Goal: Information Seeking & Learning: Learn about a topic

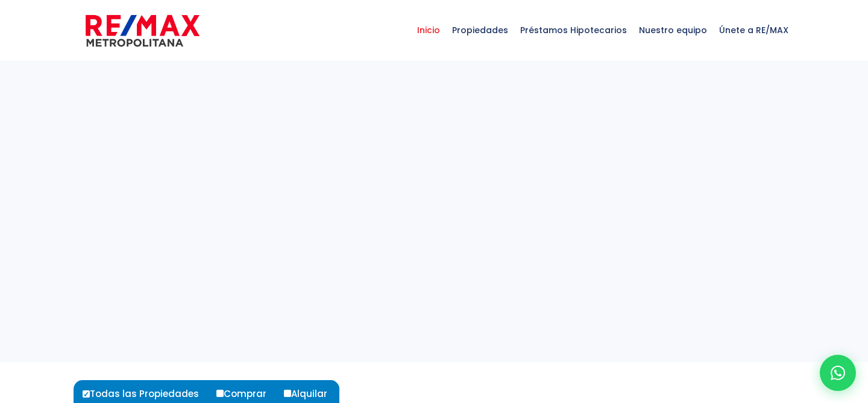
select select
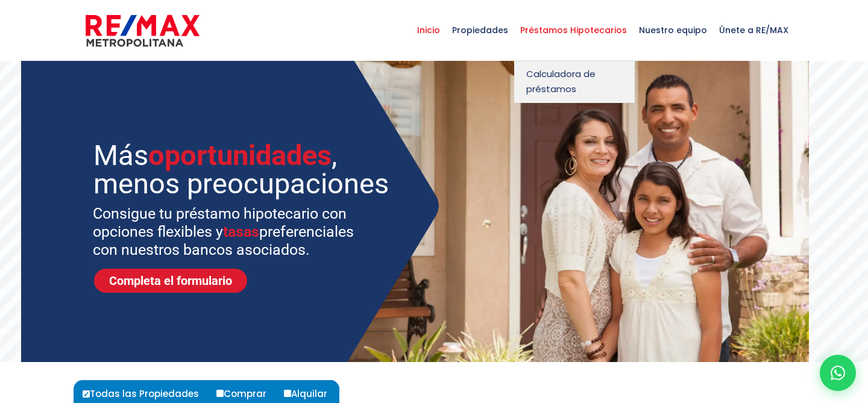
click at [549, 28] on span "Préstamos Hipotecarios" at bounding box center [573, 30] width 119 height 36
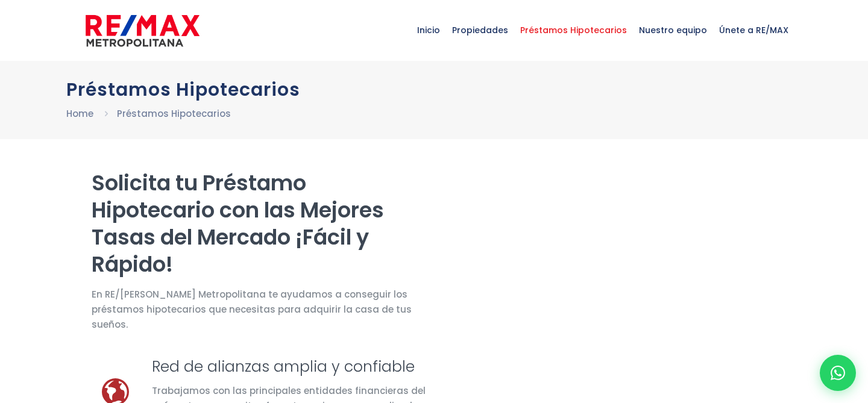
select select "DO"
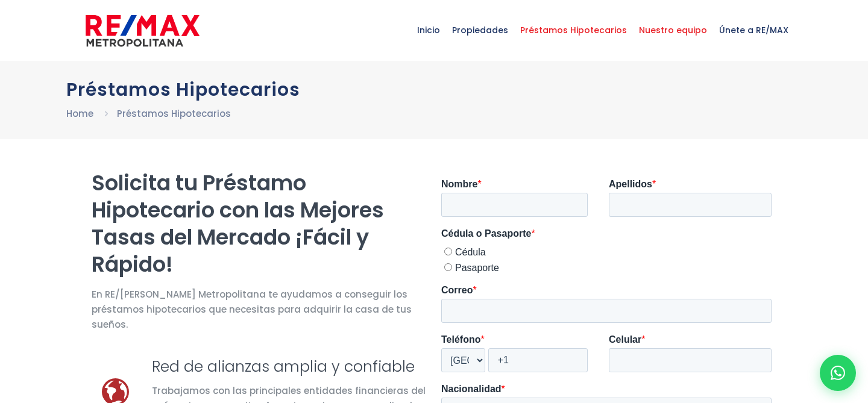
click at [675, 36] on span "Nuestro equipo" at bounding box center [673, 30] width 80 height 36
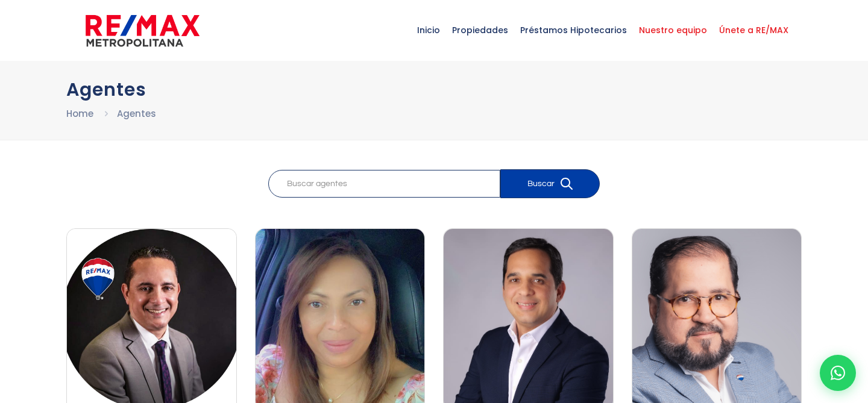
click at [748, 30] on span "Únete a RE/MAX" at bounding box center [753, 30] width 81 height 36
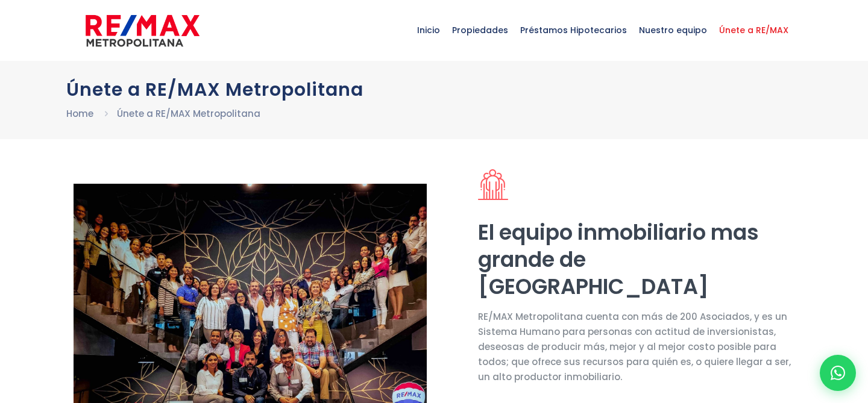
select select "DO"
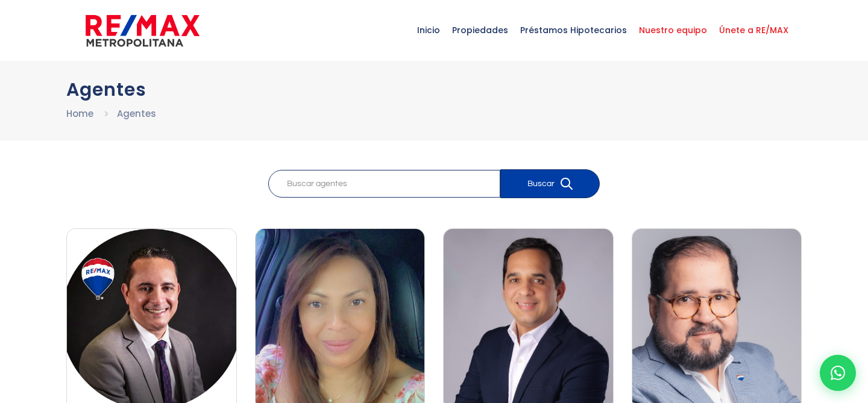
click at [760, 25] on span "Únete a RE/MAX" at bounding box center [753, 30] width 81 height 36
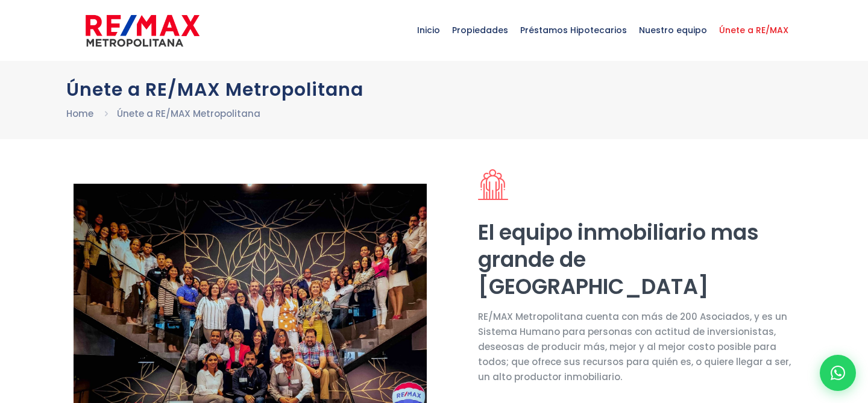
select select "DO"
click at [435, 36] on span "Inicio" at bounding box center [428, 30] width 35 height 36
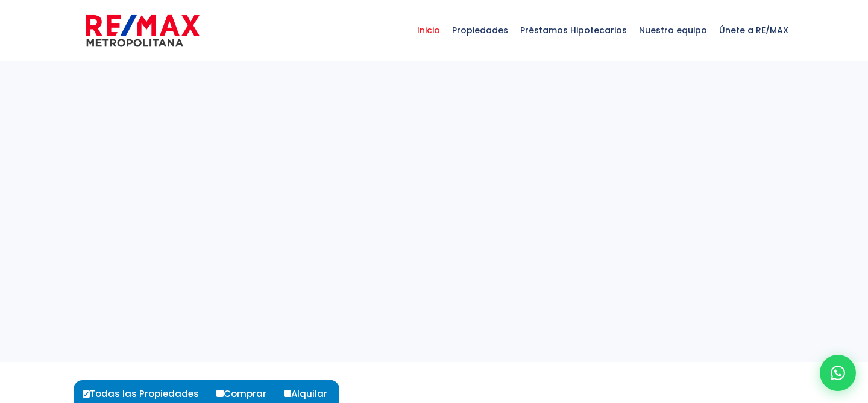
select select
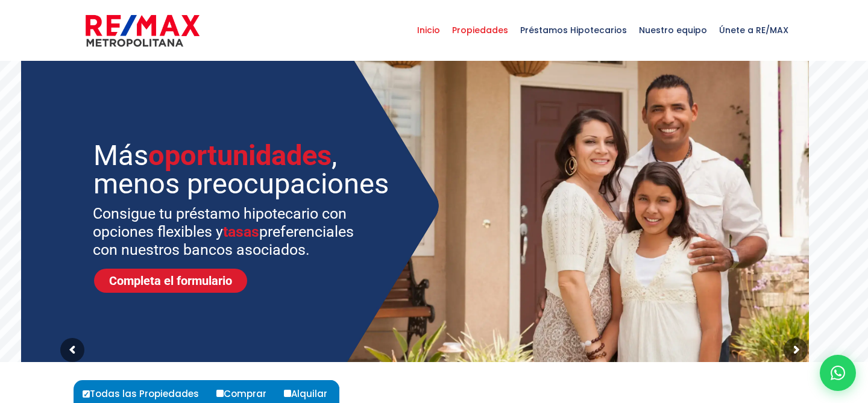
click at [495, 30] on span "Propiedades" at bounding box center [480, 30] width 68 height 36
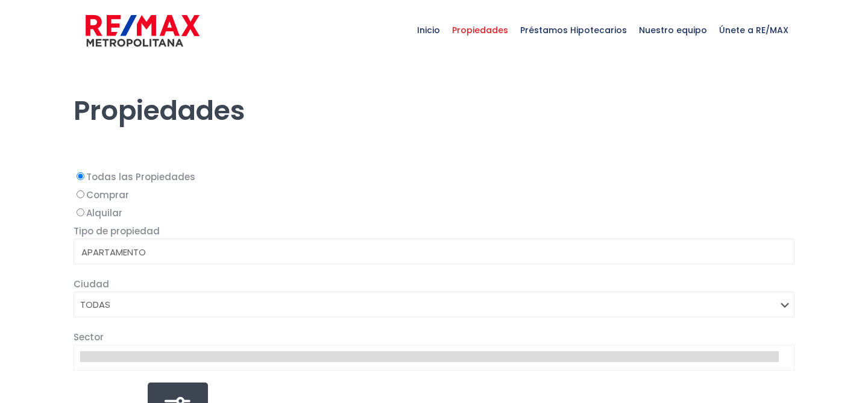
select select
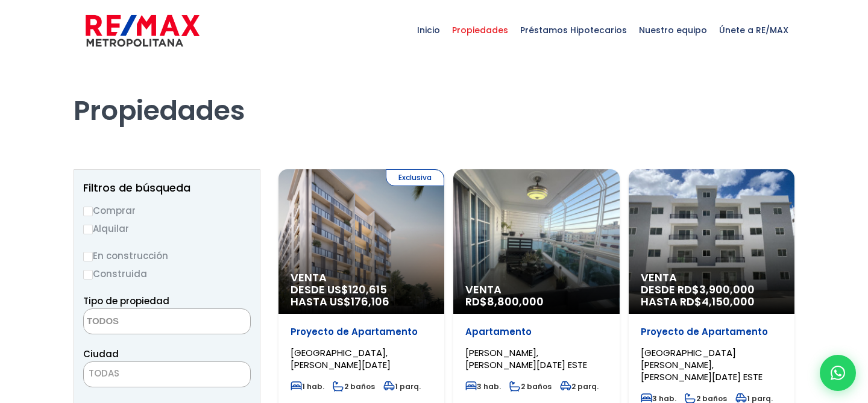
click at [441, 31] on span "Inicio" at bounding box center [428, 30] width 35 height 36
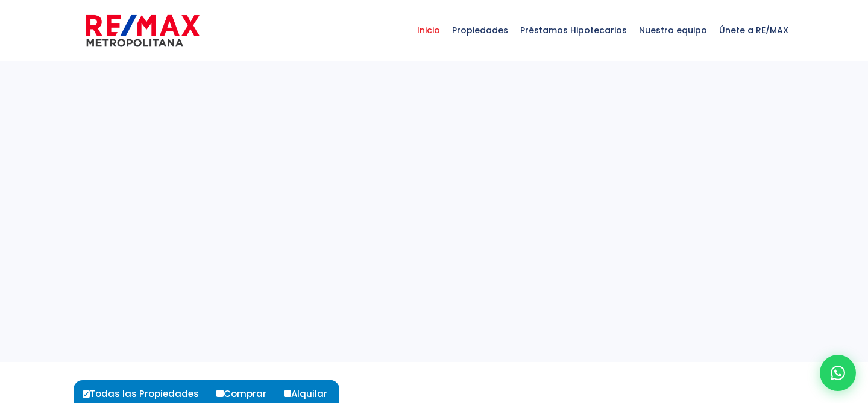
select select
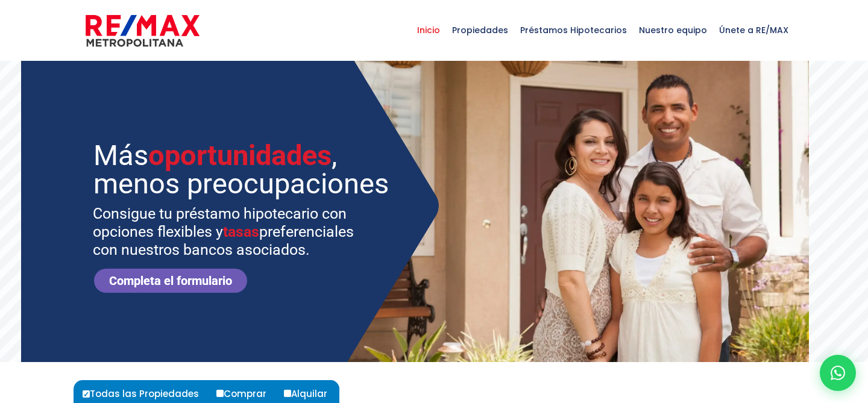
click at [199, 271] on link "Completa el formulario" at bounding box center [170, 281] width 153 height 24
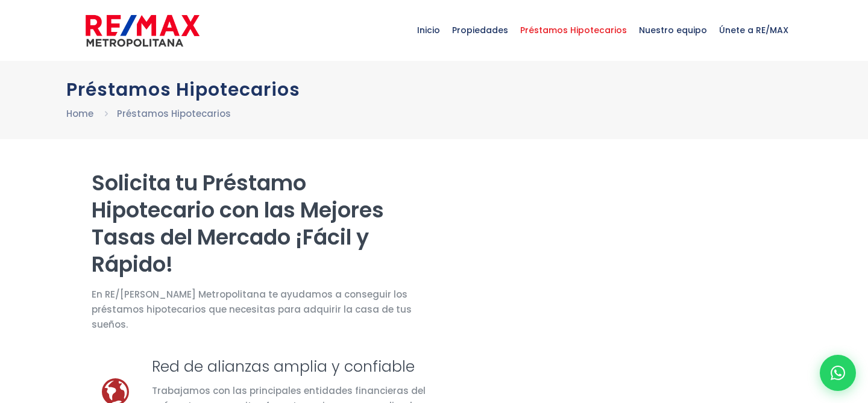
select select "DO"
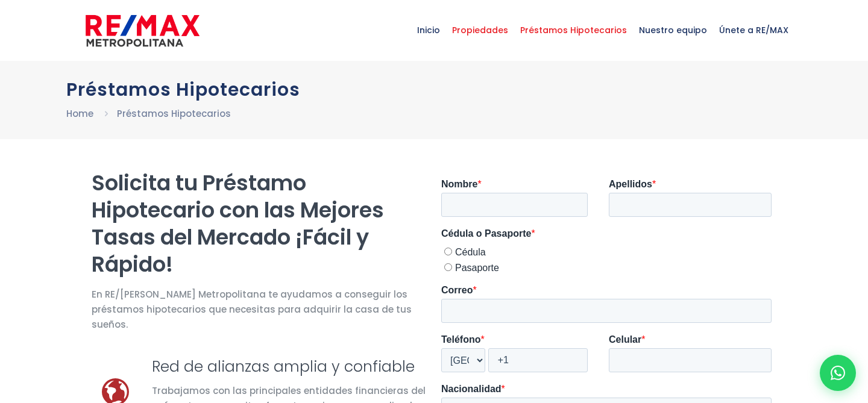
click at [491, 30] on span "Propiedades" at bounding box center [480, 30] width 68 height 36
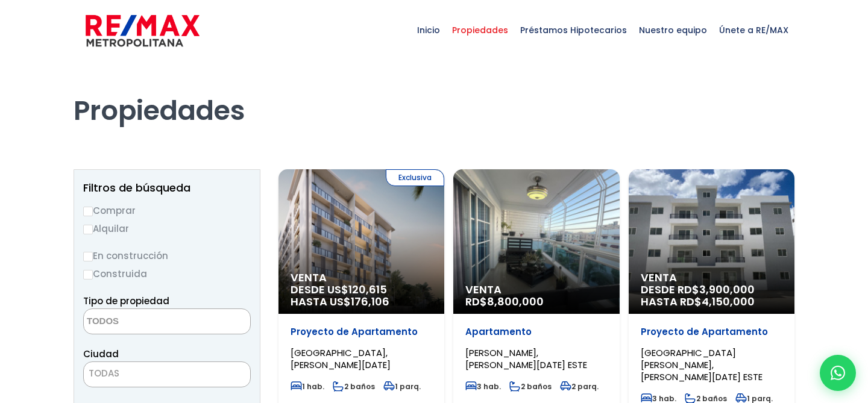
select select
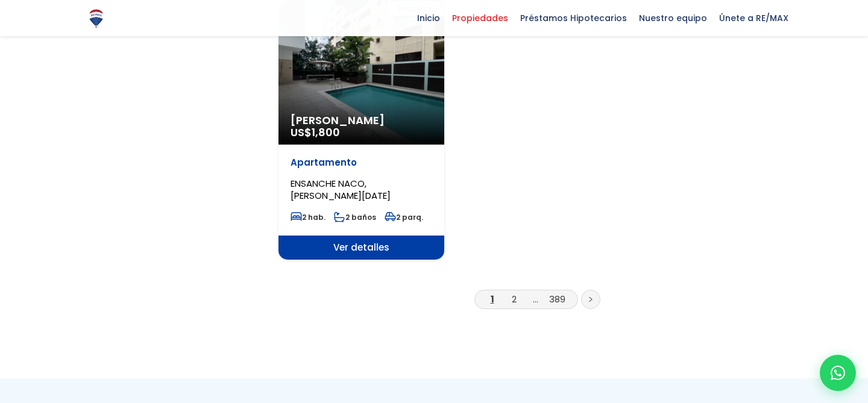
scroll to position [1567, 0]
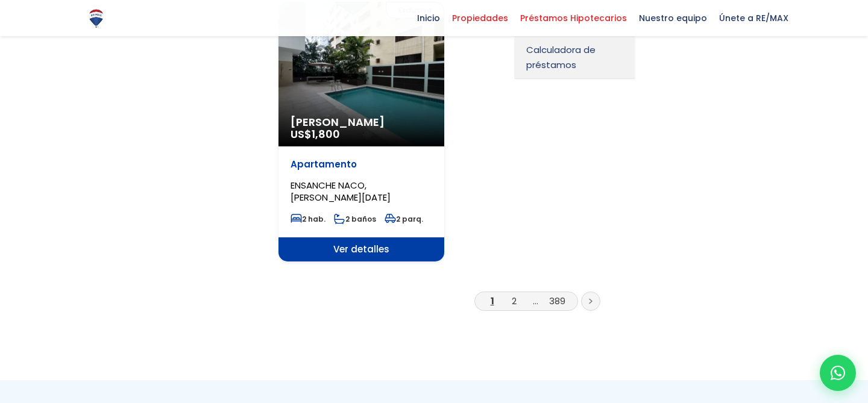
click at [597, 24] on span "Préstamos Hipotecarios" at bounding box center [573, 18] width 119 height 18
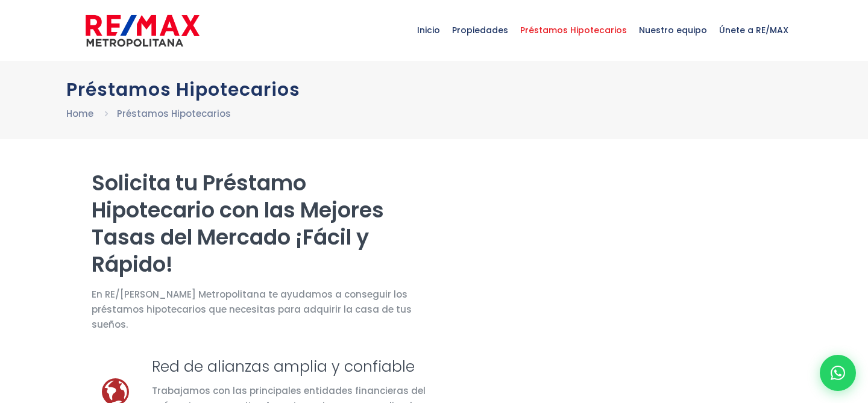
select select "DO"
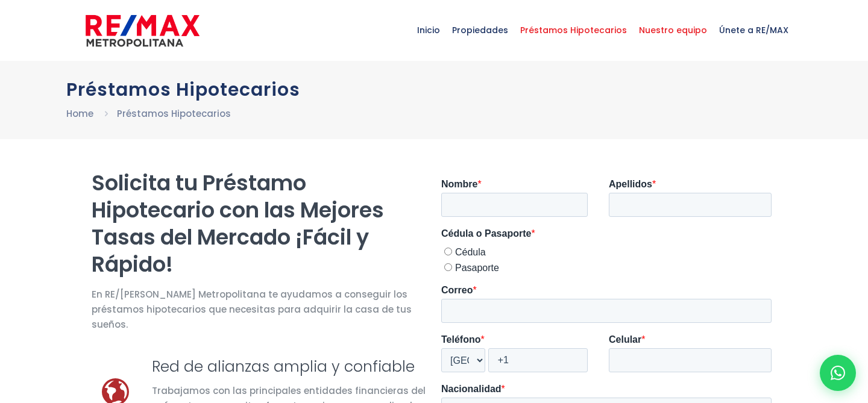
click at [657, 28] on span "Nuestro equipo" at bounding box center [673, 30] width 80 height 36
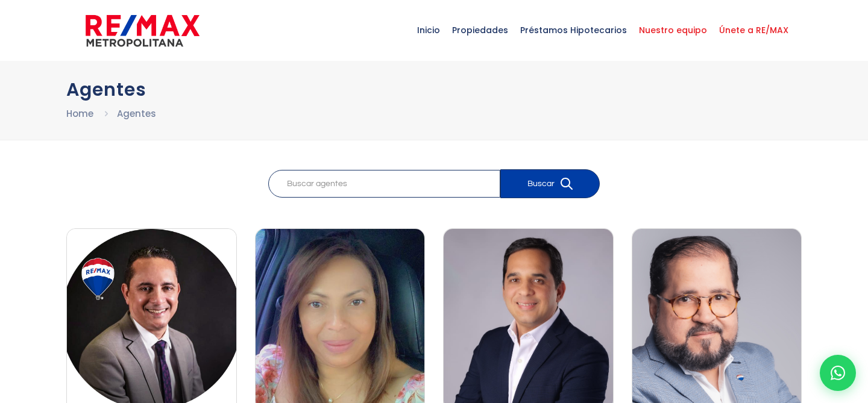
click at [741, 31] on span "Únete a RE/MAX" at bounding box center [753, 30] width 81 height 36
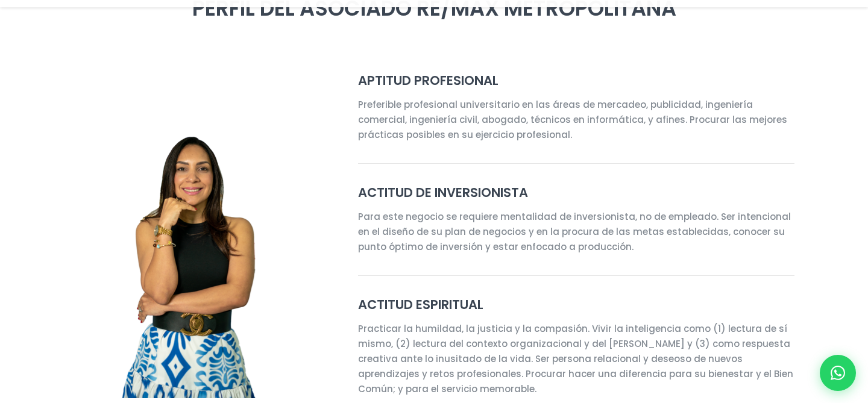
select select "DO"
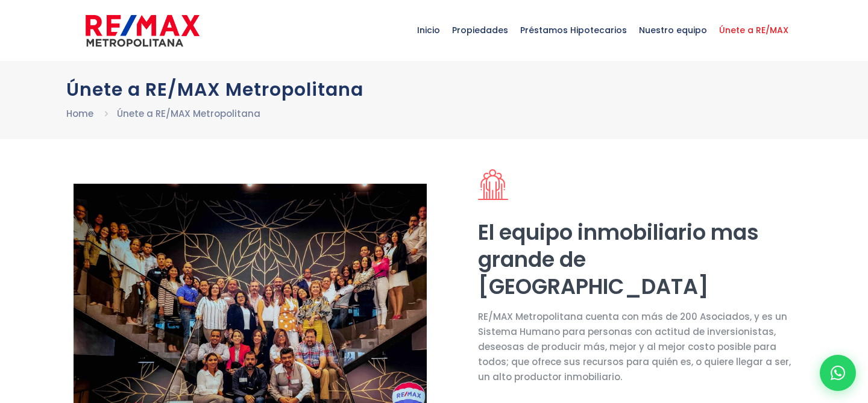
select select "DO"
click at [443, 31] on span "Inicio" at bounding box center [428, 30] width 35 height 36
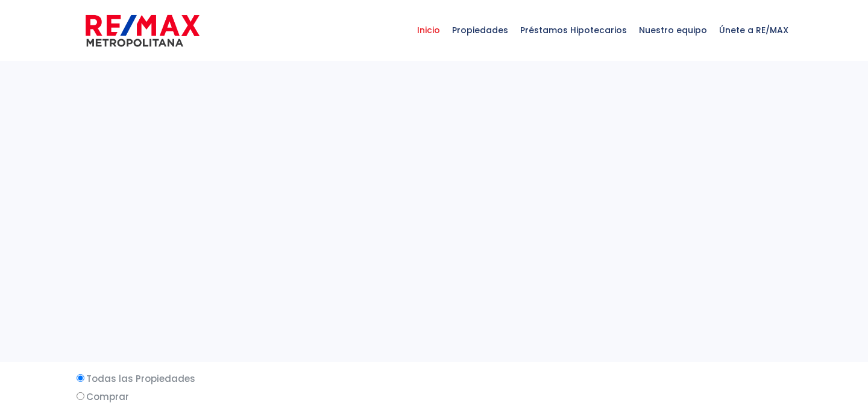
select select
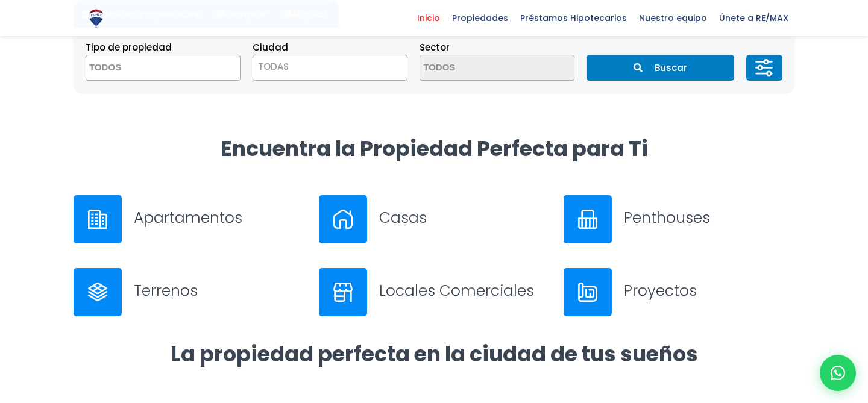
scroll to position [365, 0]
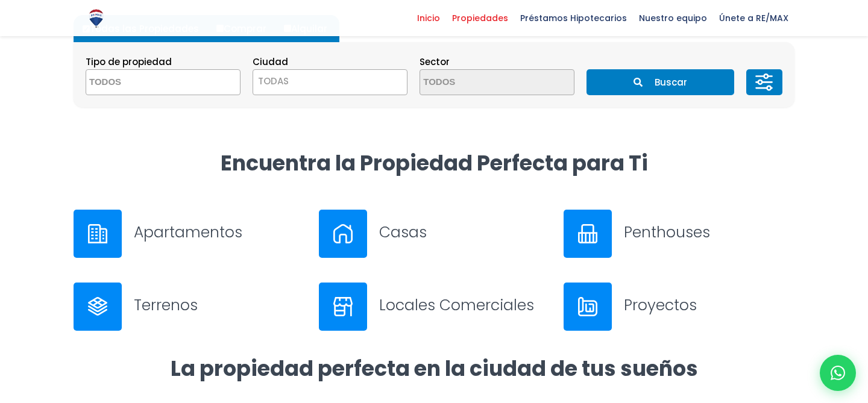
click at [477, 19] on span "Propiedades" at bounding box center [480, 18] width 68 height 18
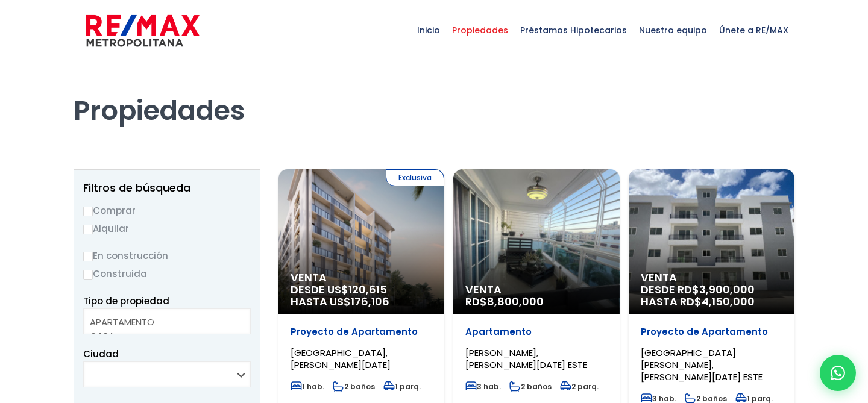
select select
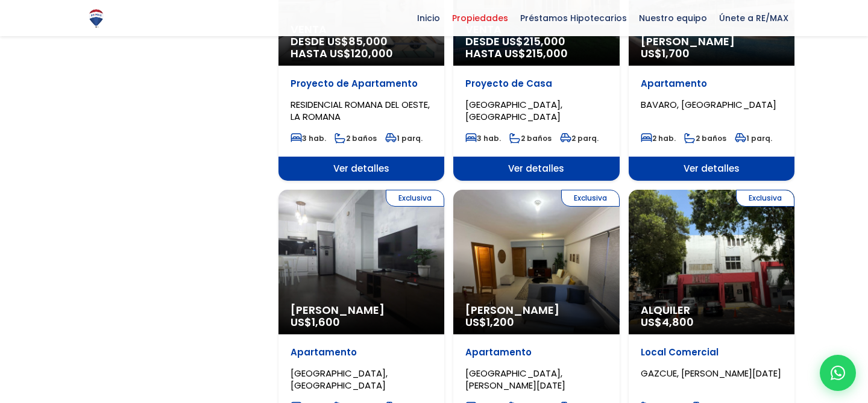
scroll to position [1055, 0]
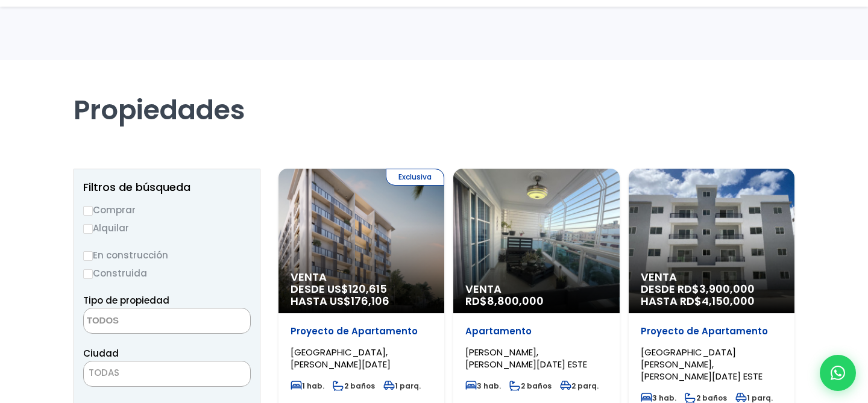
select select
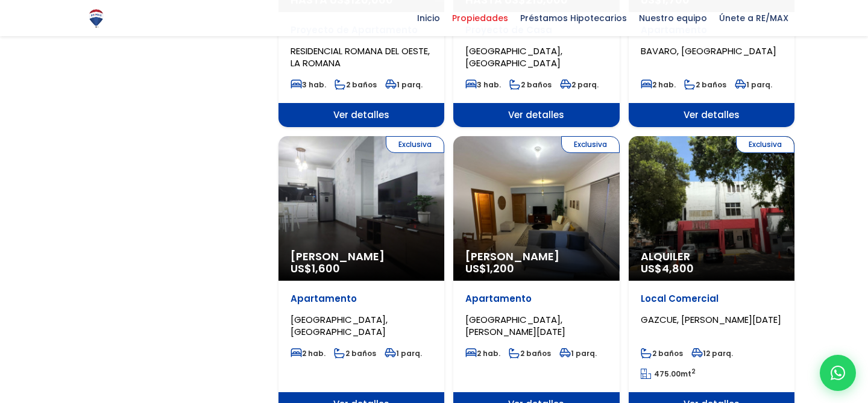
scroll to position [1259, 0]
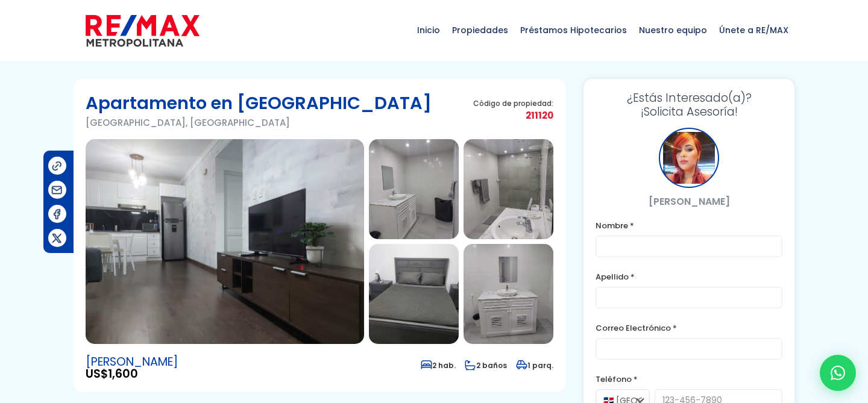
click at [248, 231] on img at bounding box center [225, 241] width 278 height 205
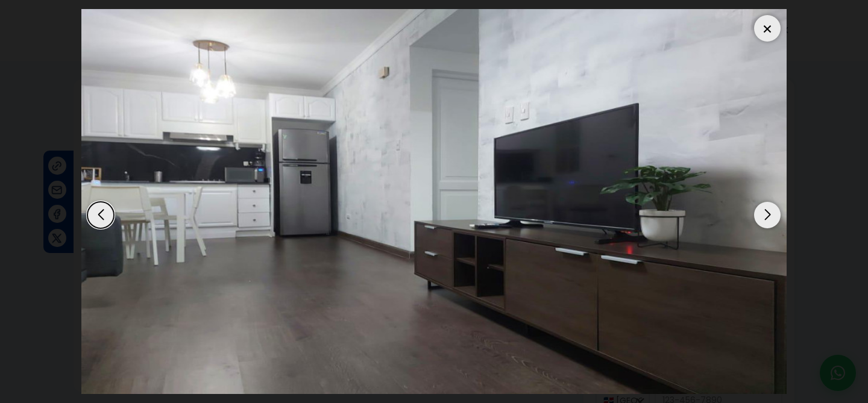
click at [771, 222] on div "Next slide" at bounding box center [767, 215] width 27 height 27
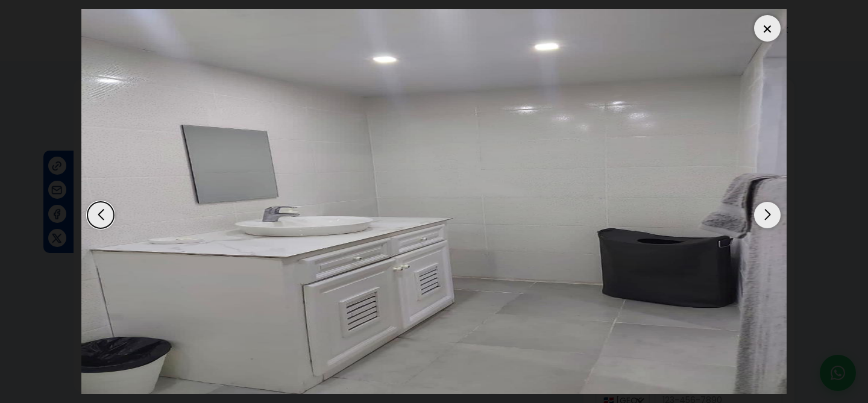
click at [771, 222] on div "Next slide" at bounding box center [767, 215] width 27 height 27
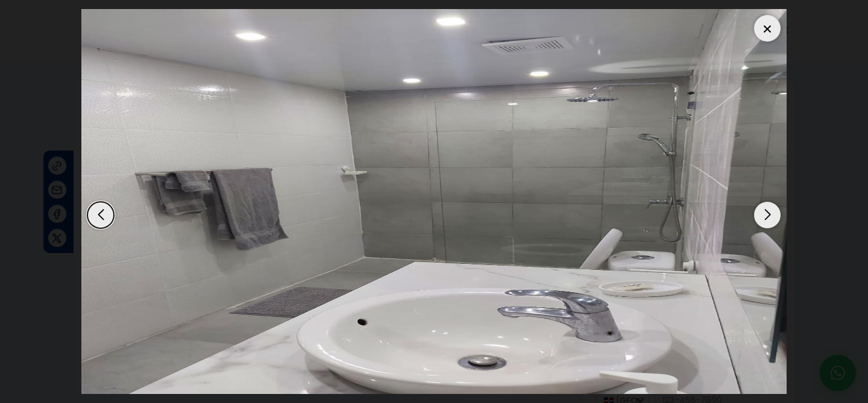
click at [771, 222] on div "Next slide" at bounding box center [767, 215] width 27 height 27
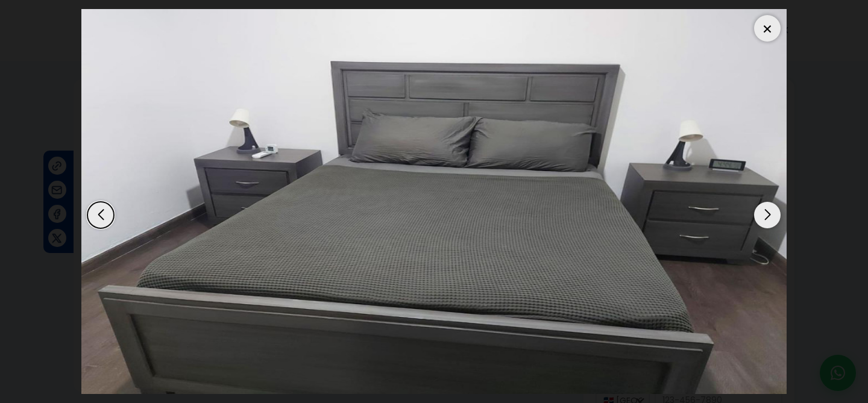
click at [771, 222] on div "Next slide" at bounding box center [767, 215] width 27 height 27
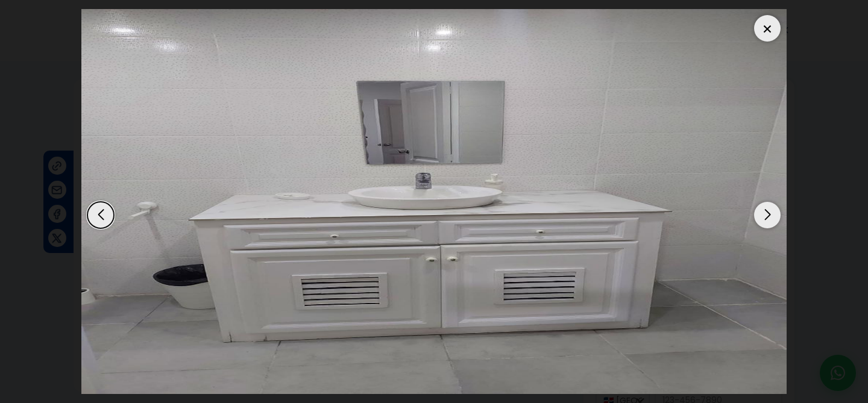
click at [771, 222] on div "Next slide" at bounding box center [767, 215] width 27 height 27
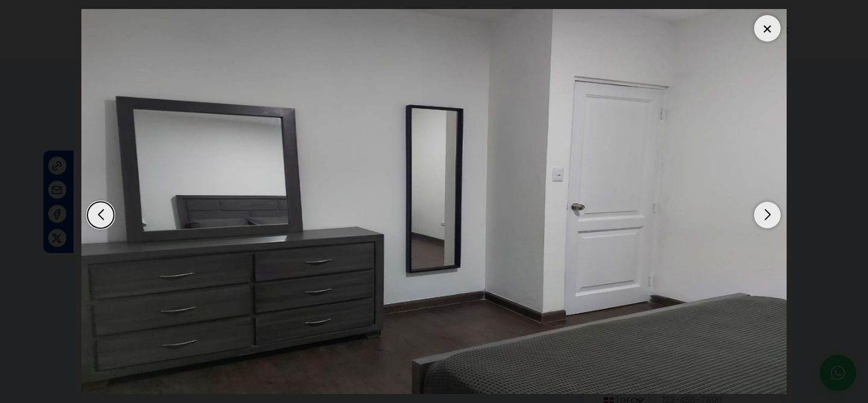
click at [771, 222] on div "Next slide" at bounding box center [767, 215] width 27 height 27
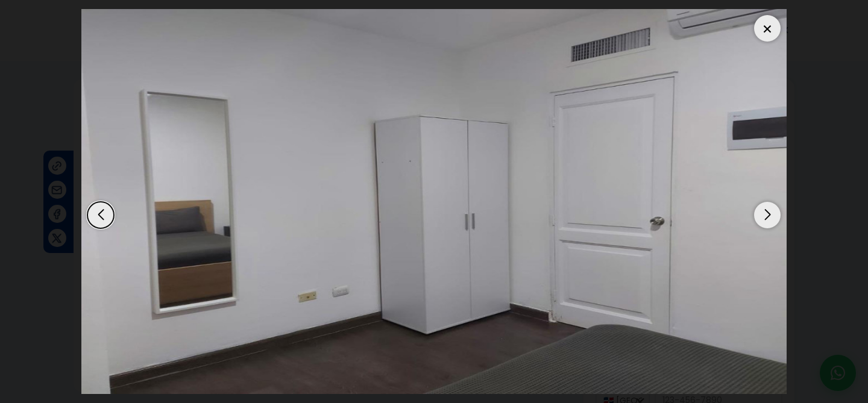
click at [771, 222] on div "Next slide" at bounding box center [767, 215] width 27 height 27
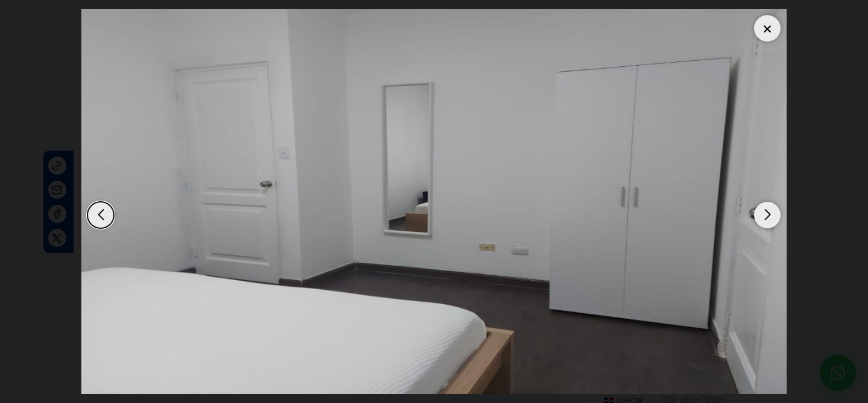
click at [771, 222] on div "Next slide" at bounding box center [767, 215] width 27 height 27
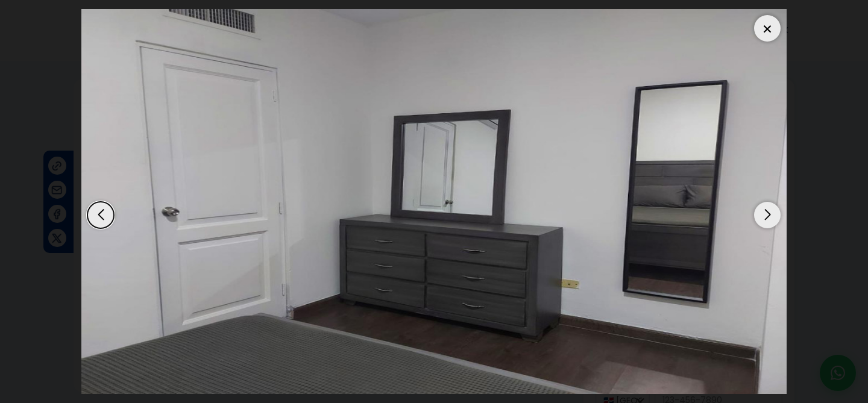
click at [771, 222] on div "Next slide" at bounding box center [767, 215] width 27 height 27
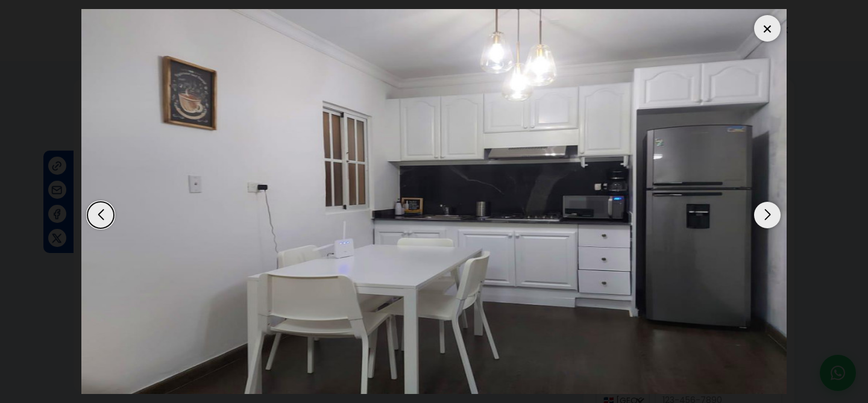
click at [771, 222] on div "Next slide" at bounding box center [767, 215] width 27 height 27
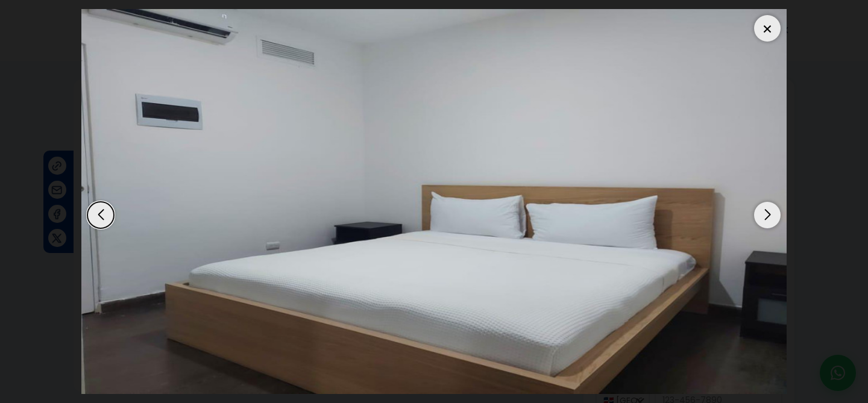
click at [771, 222] on div "Next slide" at bounding box center [767, 215] width 27 height 27
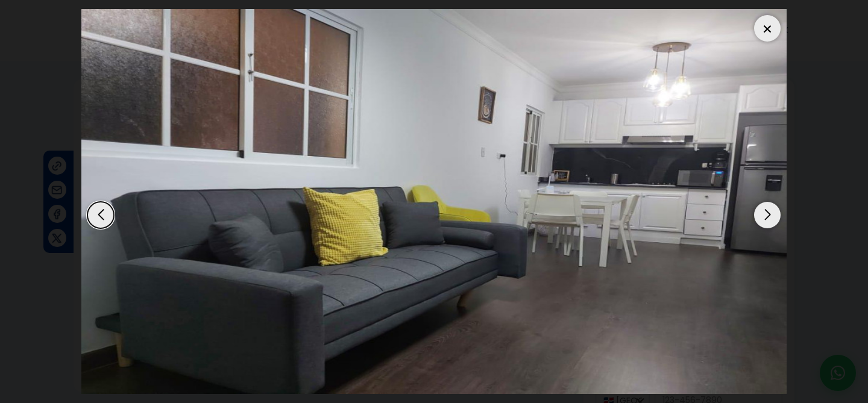
click at [771, 222] on div "Next slide" at bounding box center [767, 215] width 27 height 27
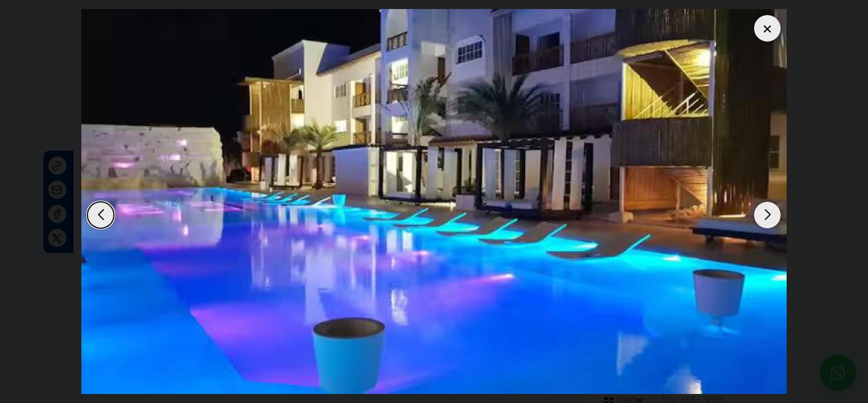
click at [771, 222] on div "Next slide" at bounding box center [767, 215] width 27 height 27
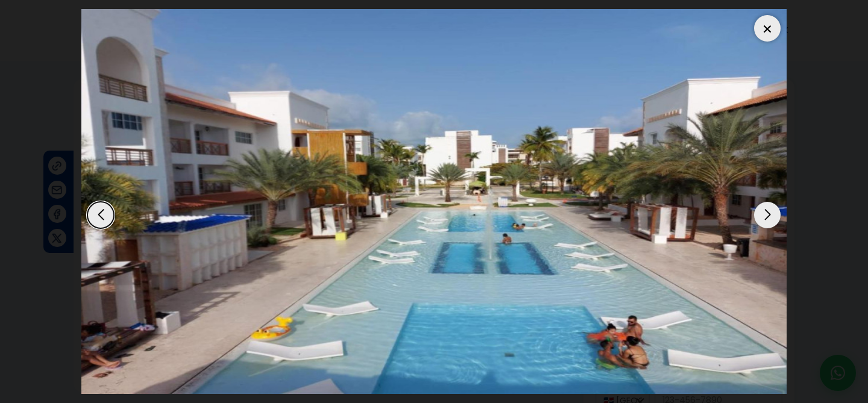
click at [771, 222] on div "Next slide" at bounding box center [767, 215] width 27 height 27
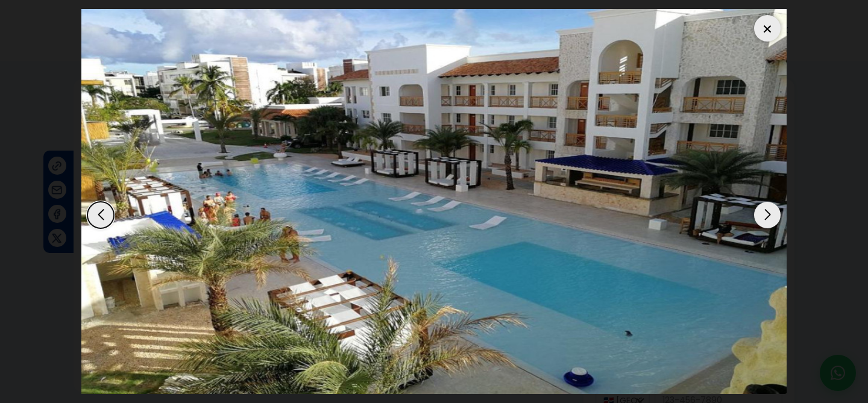
click at [771, 222] on div "Next slide" at bounding box center [767, 215] width 27 height 27
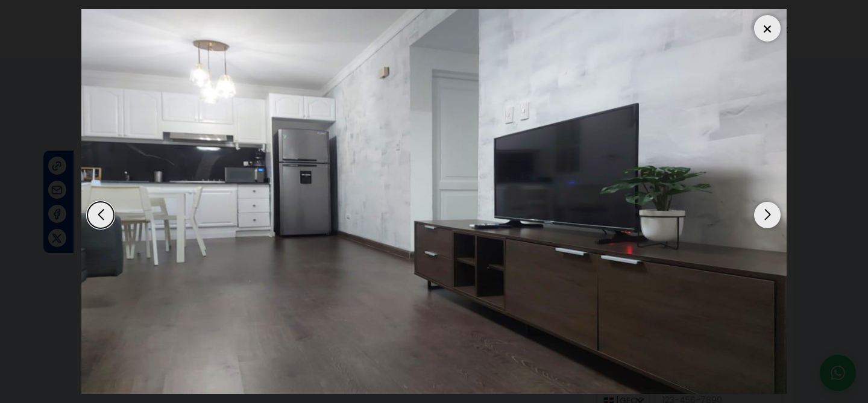
click at [771, 222] on div "Next slide" at bounding box center [767, 215] width 27 height 27
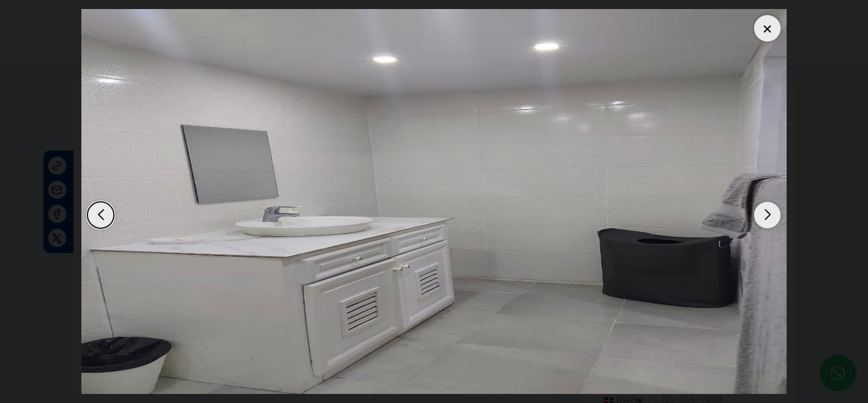
click at [771, 30] on div at bounding box center [767, 28] width 27 height 27
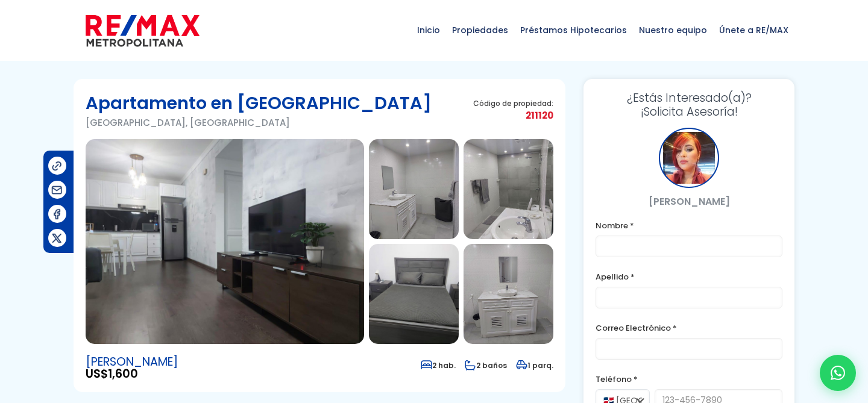
click at [444, 24] on span "Inicio" at bounding box center [428, 30] width 35 height 36
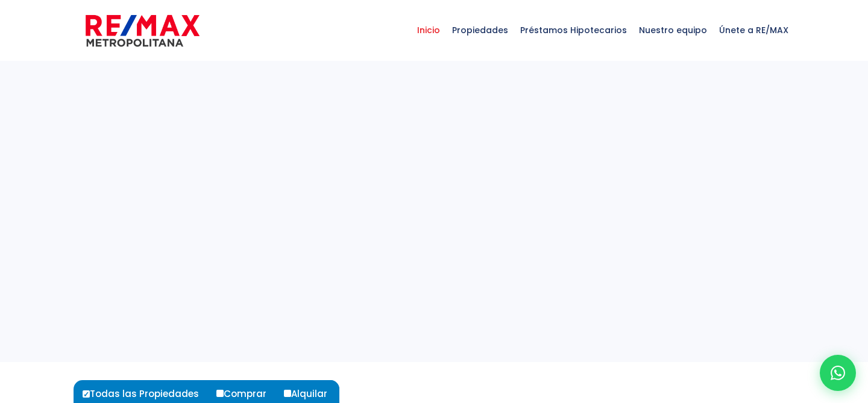
select select
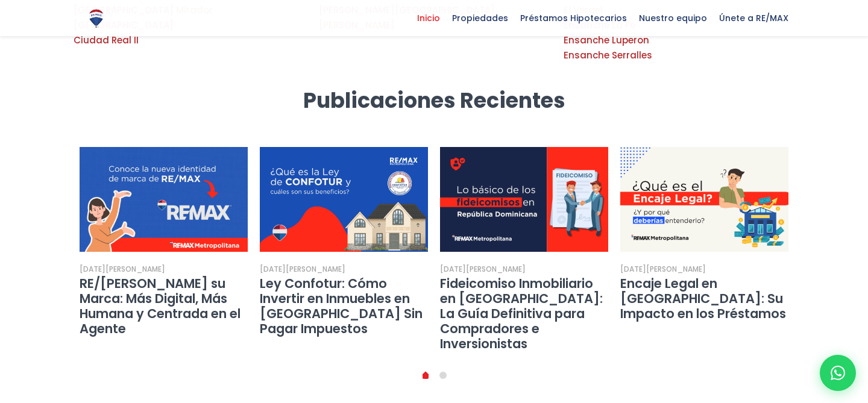
scroll to position [2170, 0]
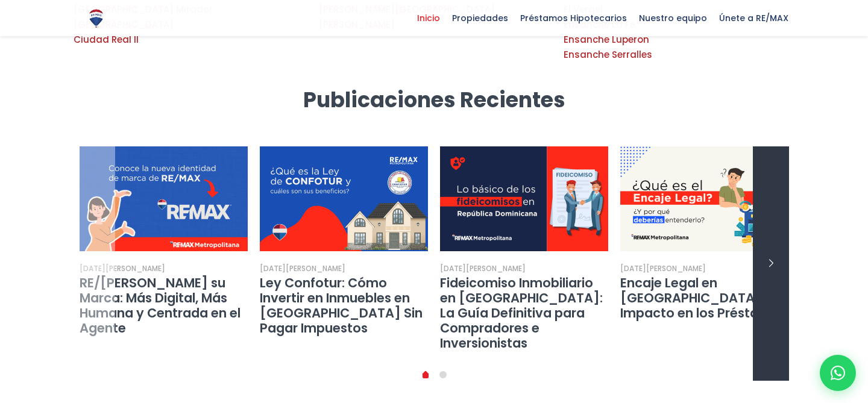
click at [780, 146] on link "next slide" at bounding box center [771, 263] width 36 height 235
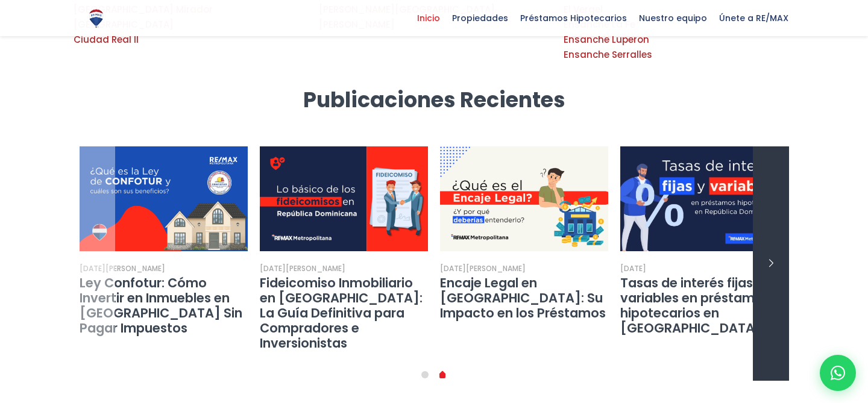
click at [780, 146] on link "next slide" at bounding box center [771, 263] width 36 height 235
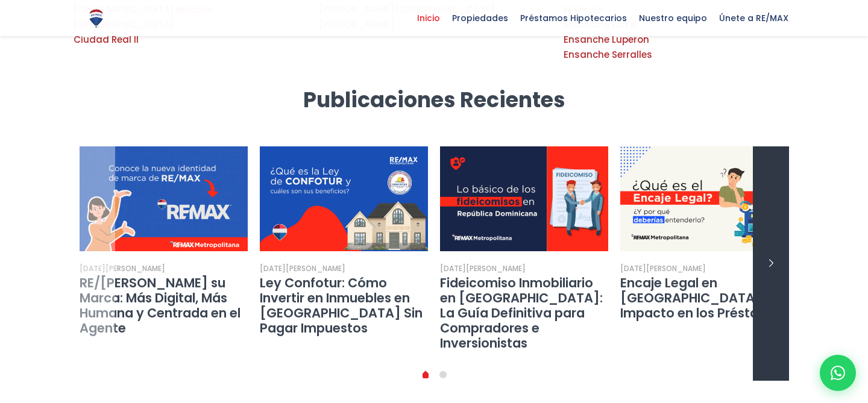
click at [780, 146] on link "next slide" at bounding box center [771, 263] width 36 height 235
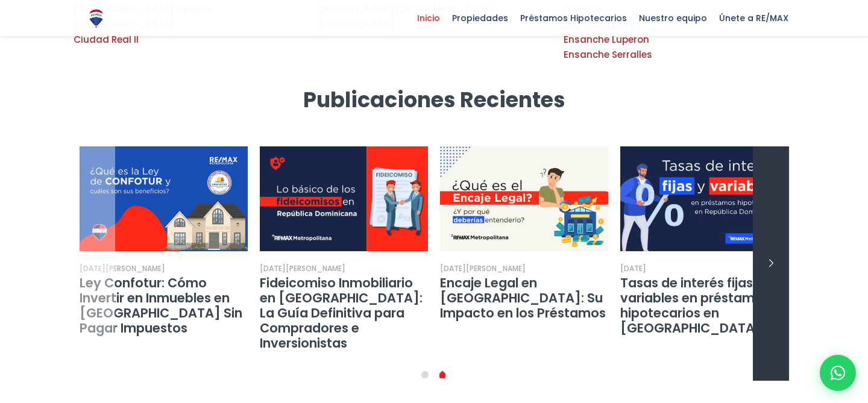
click at [780, 146] on link "next slide" at bounding box center [771, 263] width 36 height 235
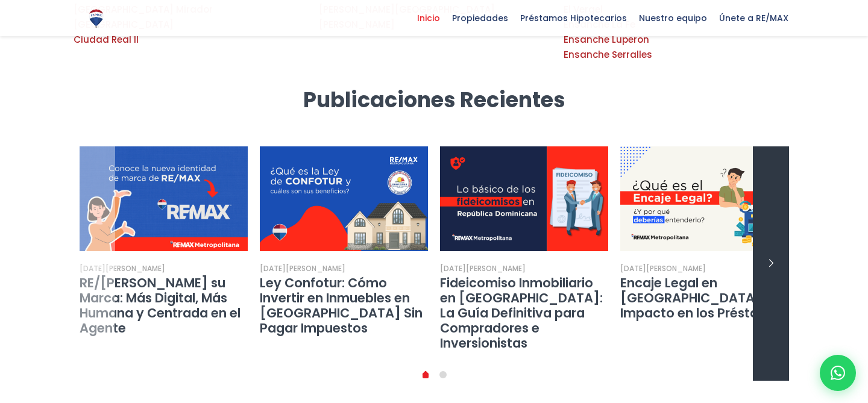
click at [780, 146] on link "next slide" at bounding box center [771, 263] width 36 height 235
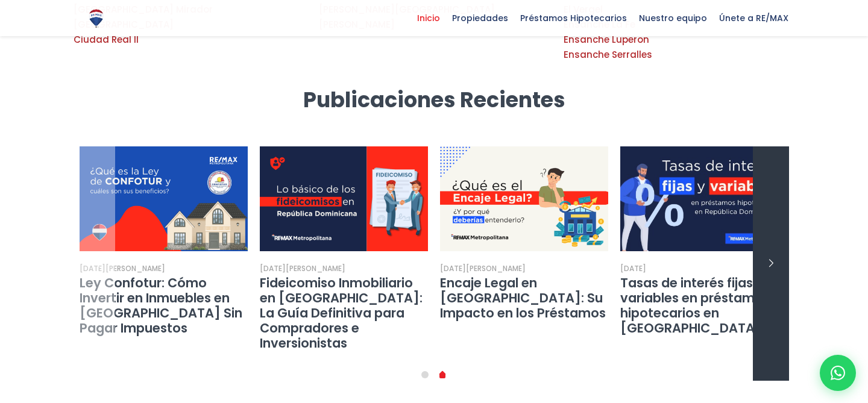
click at [780, 146] on link "next slide" at bounding box center [771, 263] width 36 height 235
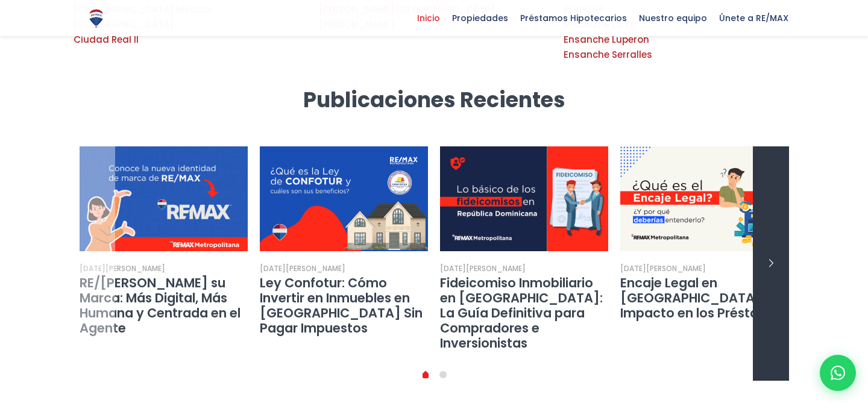
click at [780, 146] on link "next slide" at bounding box center [771, 263] width 36 height 235
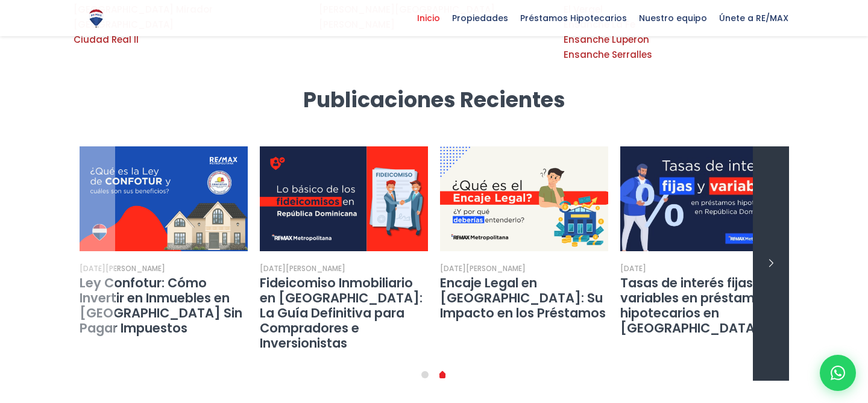
click at [780, 146] on link "next slide" at bounding box center [771, 263] width 36 height 235
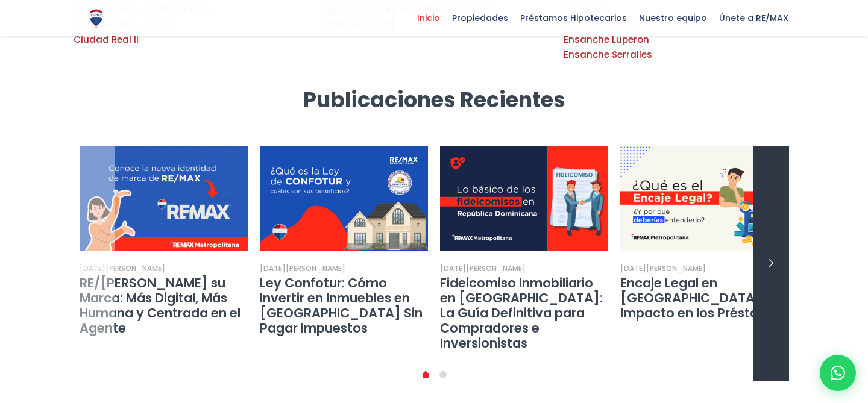
click at [780, 146] on link "next slide" at bounding box center [771, 263] width 36 height 235
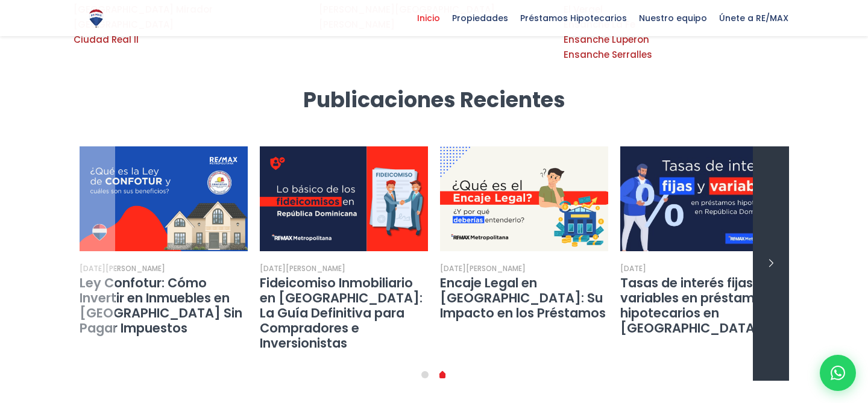
click at [780, 146] on link "next slide" at bounding box center [771, 263] width 36 height 235
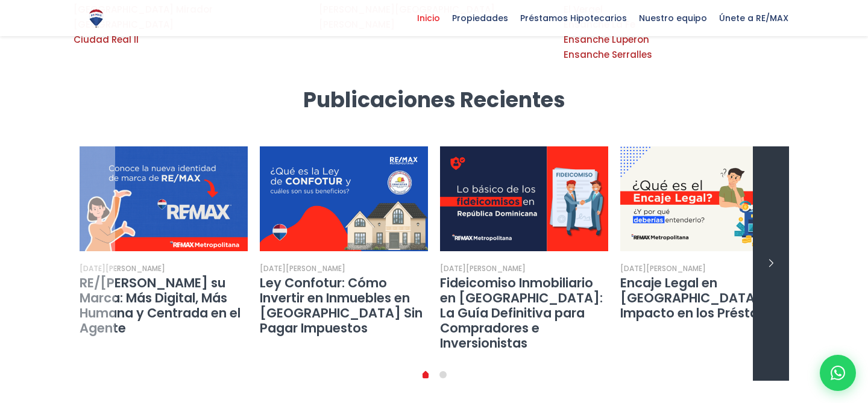
click at [780, 146] on link "next slide" at bounding box center [771, 263] width 36 height 235
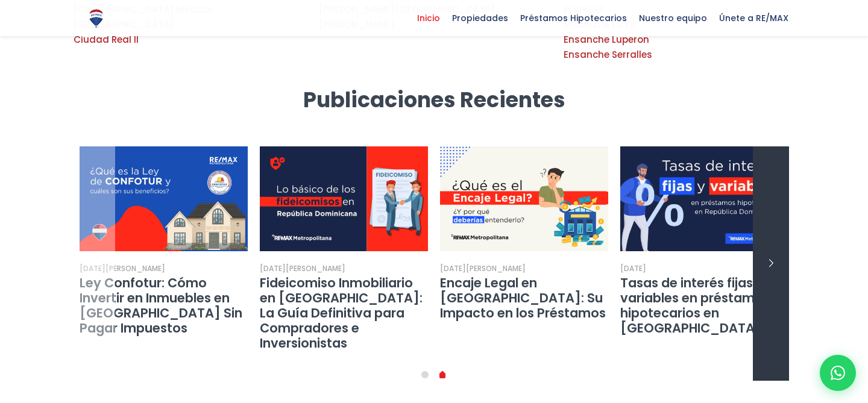
click at [780, 146] on link "next slide" at bounding box center [771, 263] width 36 height 235
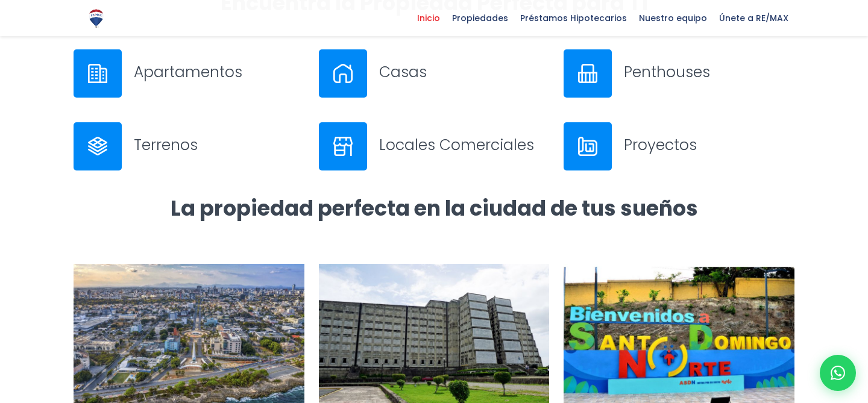
scroll to position [577, 0]
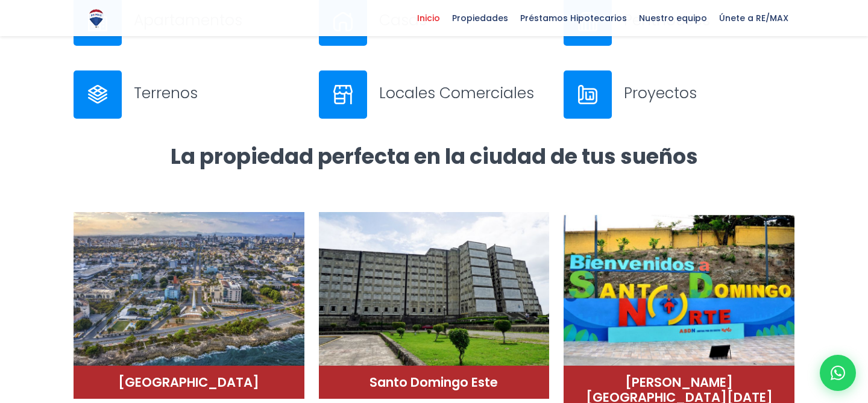
click at [345, 110] on div at bounding box center [343, 95] width 48 height 48
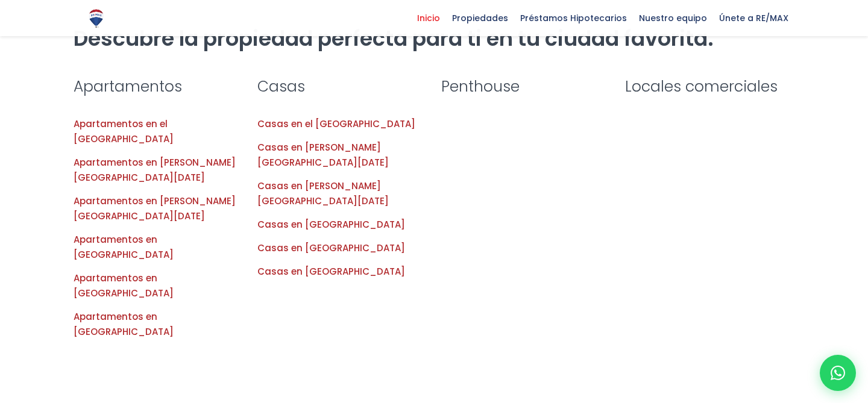
scroll to position [1228, 0]
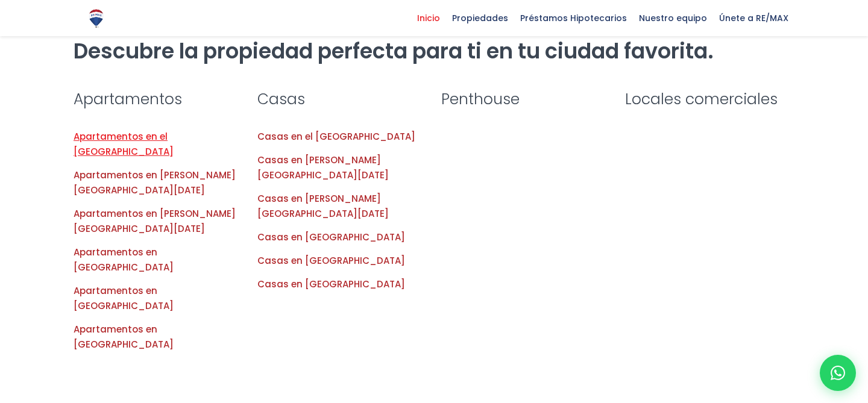
click at [128, 130] on link "Apartamentos en el Distrito Nacional" at bounding box center [124, 144] width 100 height 28
click at [293, 254] on link "Casas en Santiago" at bounding box center [331, 260] width 148 height 13
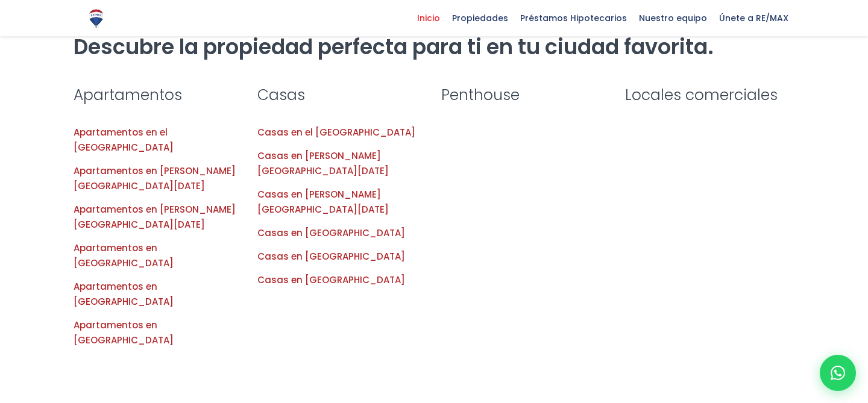
scroll to position [1235, 0]
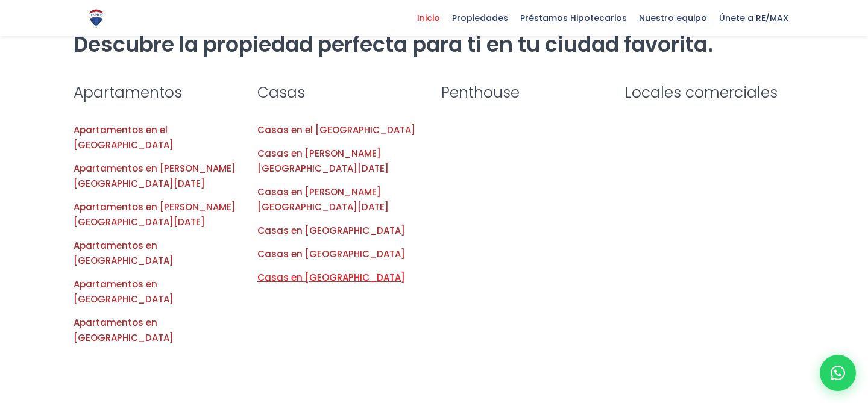
click at [362, 271] on link "Casas en [GEOGRAPHIC_DATA]" at bounding box center [331, 277] width 148 height 13
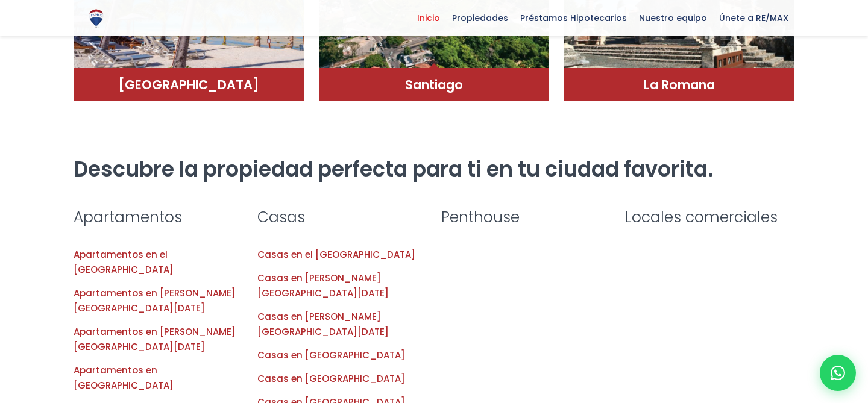
scroll to position [1214, 0]
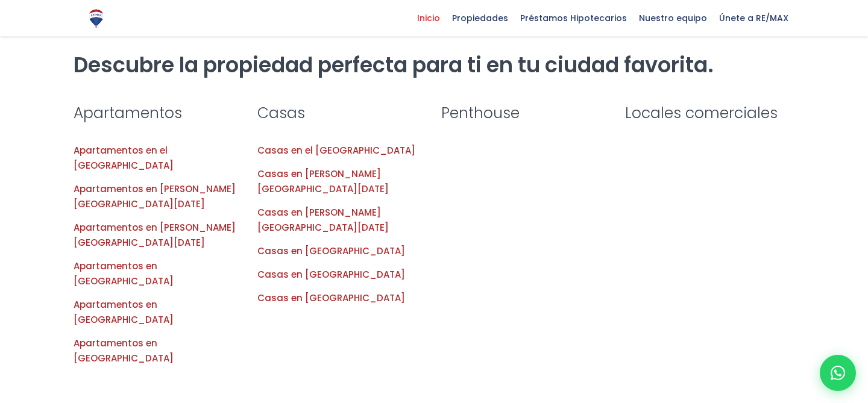
click at [460, 153] on div at bounding box center [434, 269] width 868 height 334
click at [464, 131] on div at bounding box center [434, 269] width 868 height 334
click at [668, 126] on div at bounding box center [434, 269] width 868 height 334
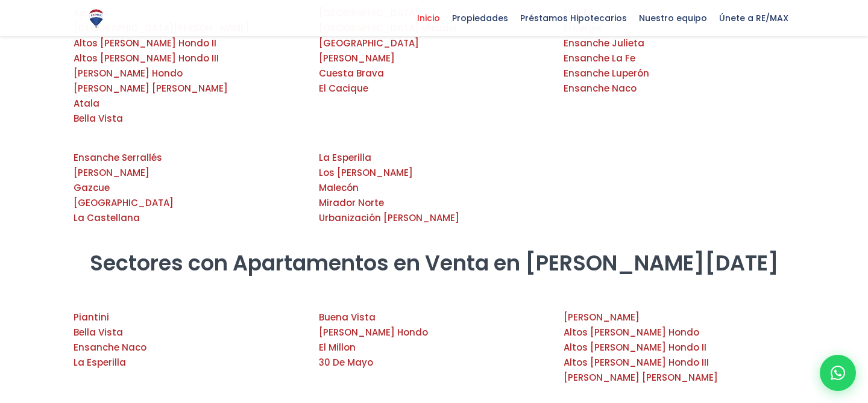
scroll to position [1910, 0]
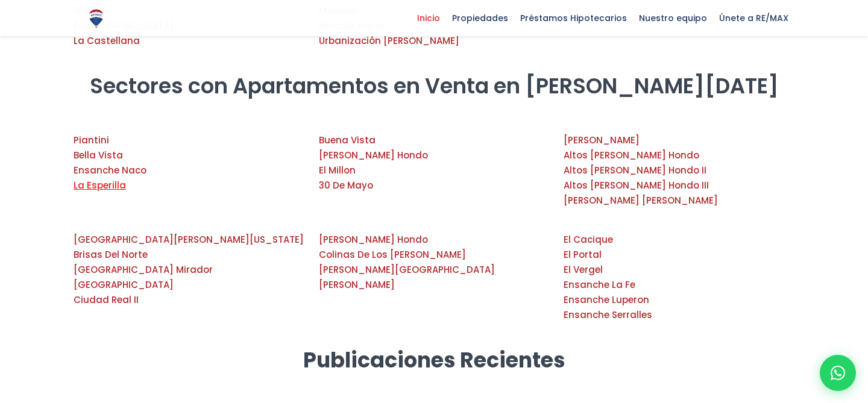
click at [99, 179] on link "La Esperilla" at bounding box center [100, 185] width 52 height 13
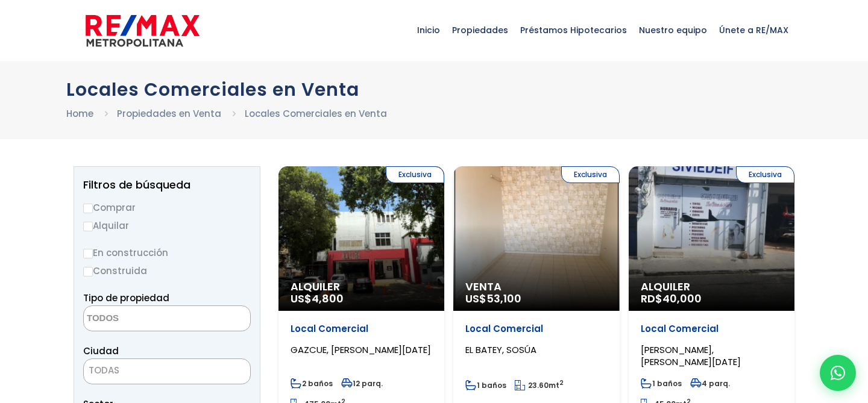
select select
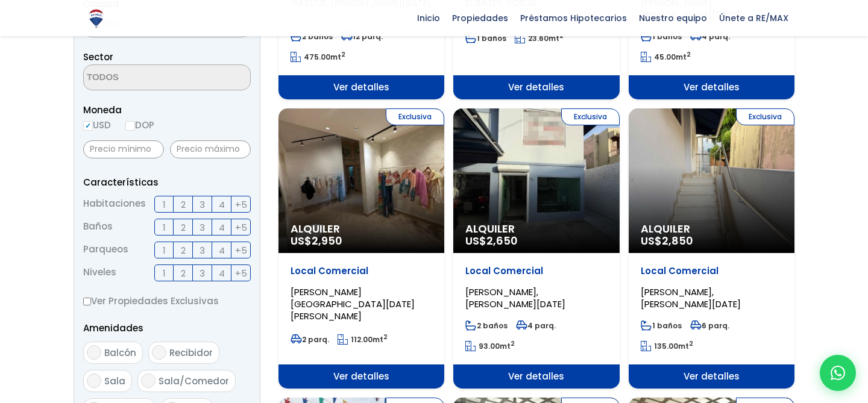
scroll to position [604, 0]
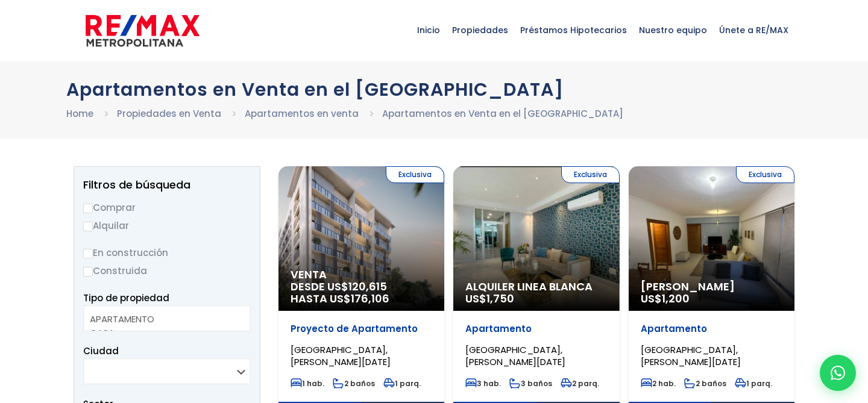
select select
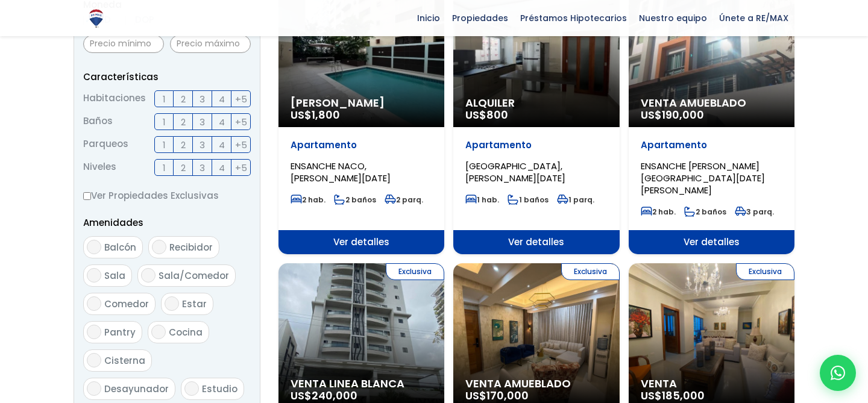
scroll to position [544, 0]
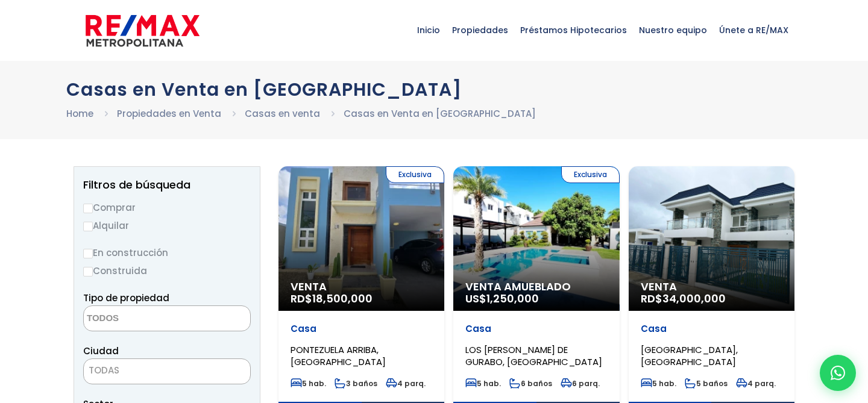
select select
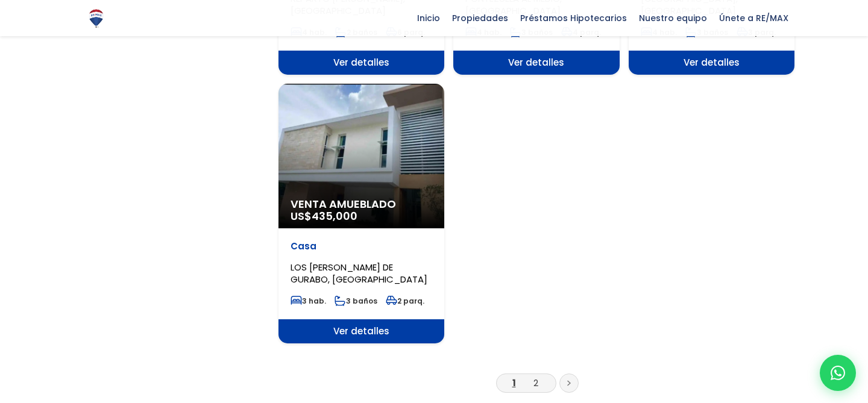
scroll to position [1648, 0]
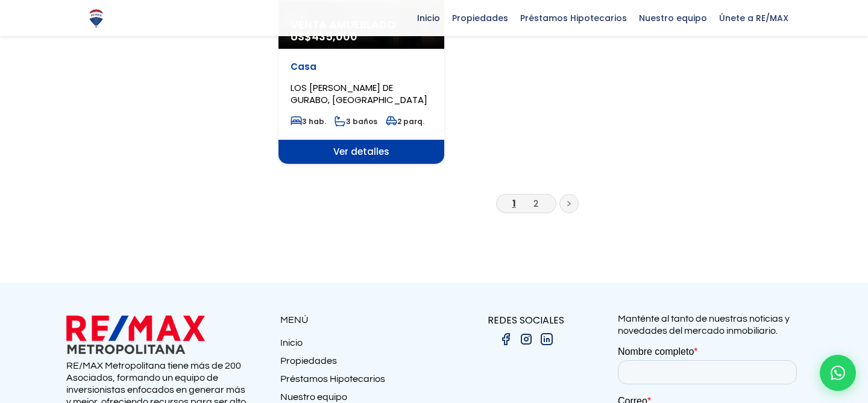
click at [531, 196] on li "2" at bounding box center [535, 203] width 19 height 15
click at [534, 197] on link "2" at bounding box center [535, 203] width 5 height 13
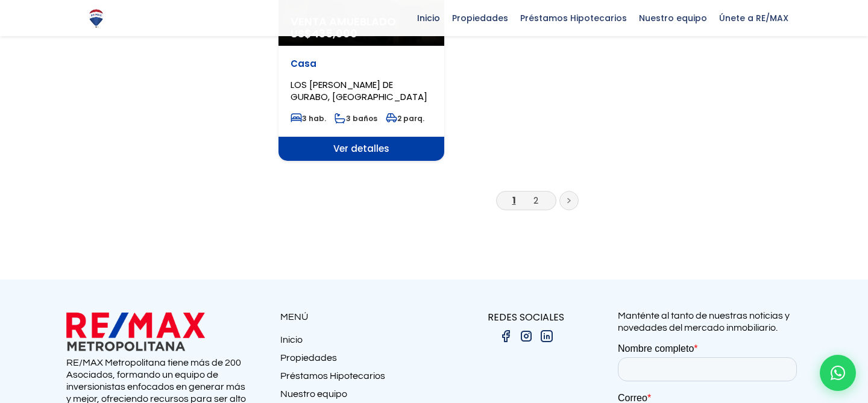
scroll to position [1652, 0]
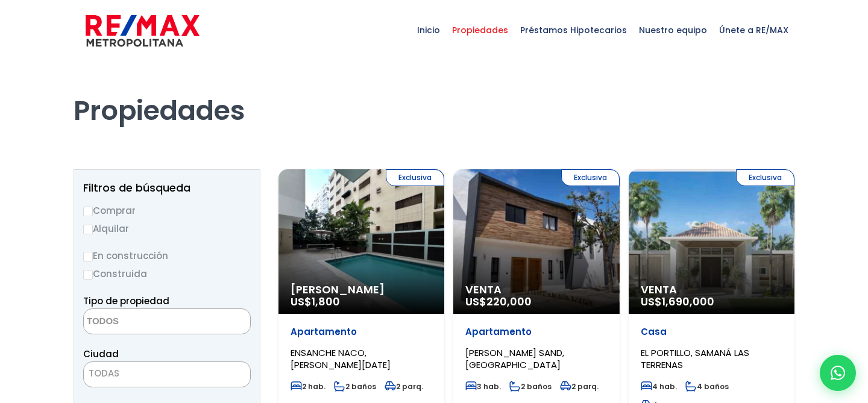
select select
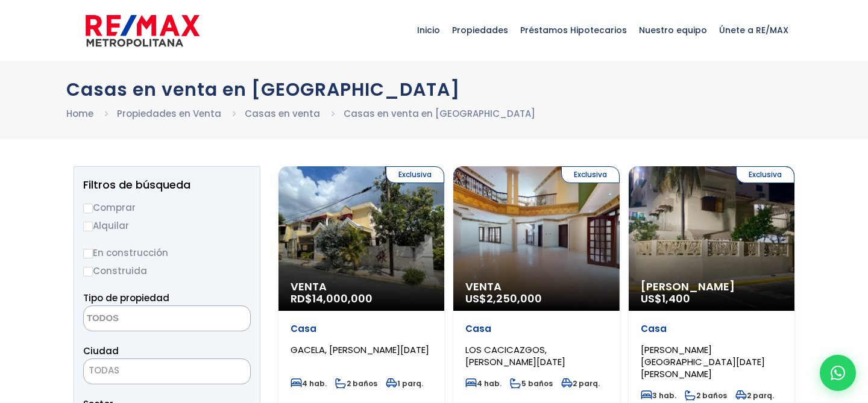
select select
click at [144, 28] on img at bounding box center [143, 31] width 114 height 36
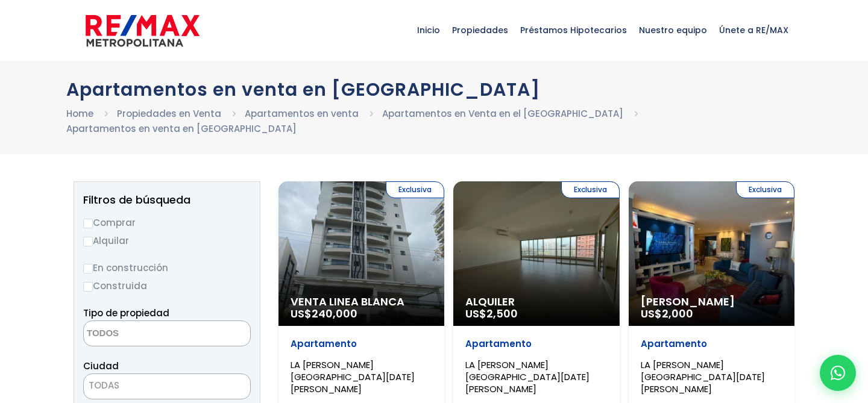
select select
click at [444, 24] on span "Inicio" at bounding box center [428, 30] width 35 height 36
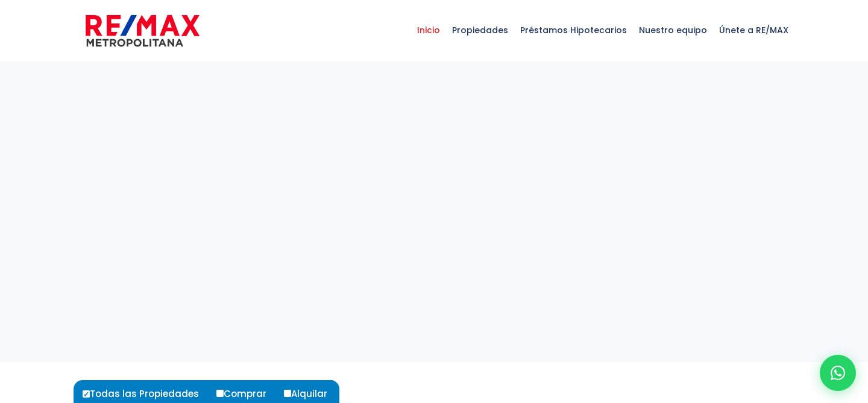
select select
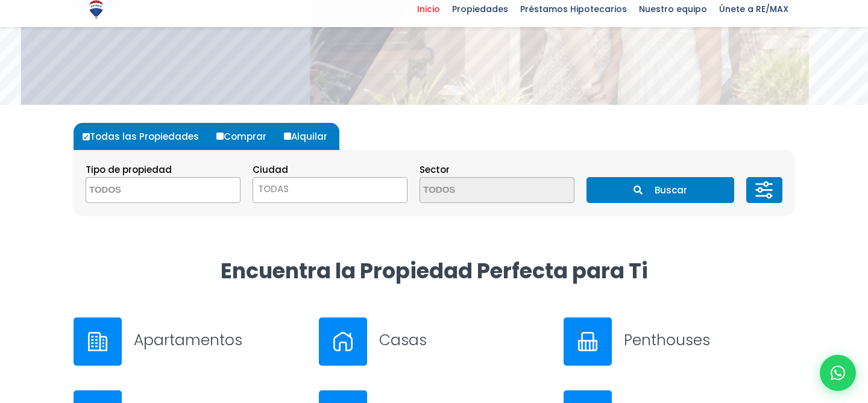
scroll to position [319, 0]
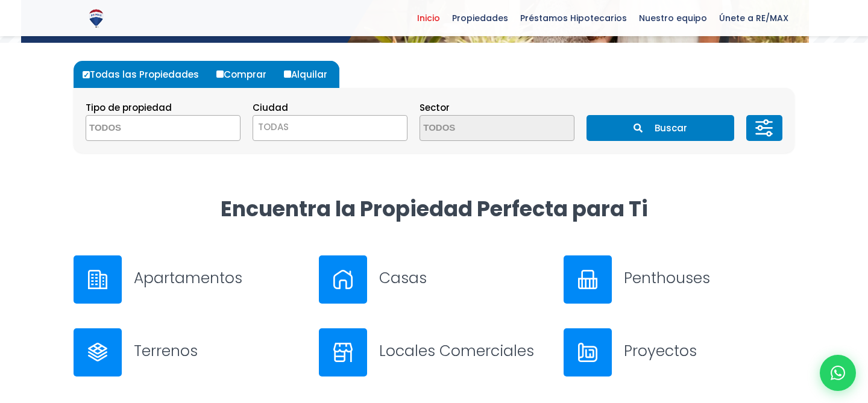
click at [478, 293] on div "Casas" at bounding box center [434, 279] width 231 height 48
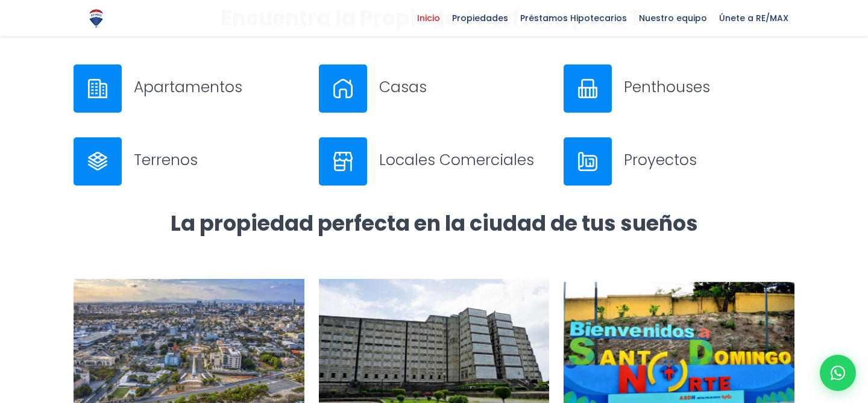
scroll to position [536, 0]
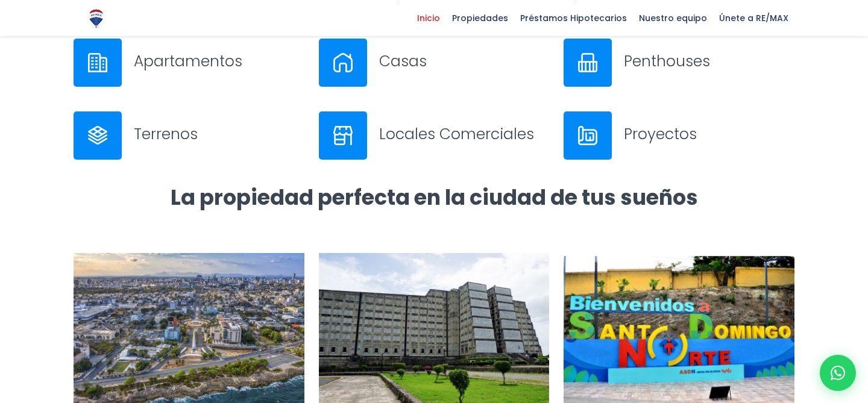
click at [335, 142] on img at bounding box center [342, 135] width 19 height 19
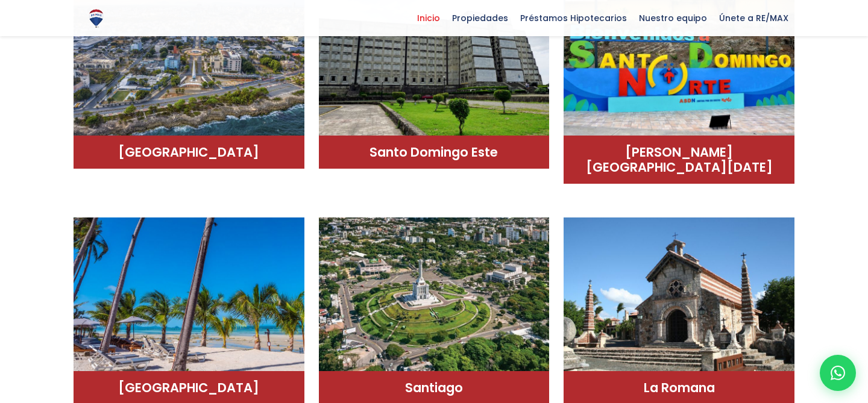
scroll to position [894, 0]
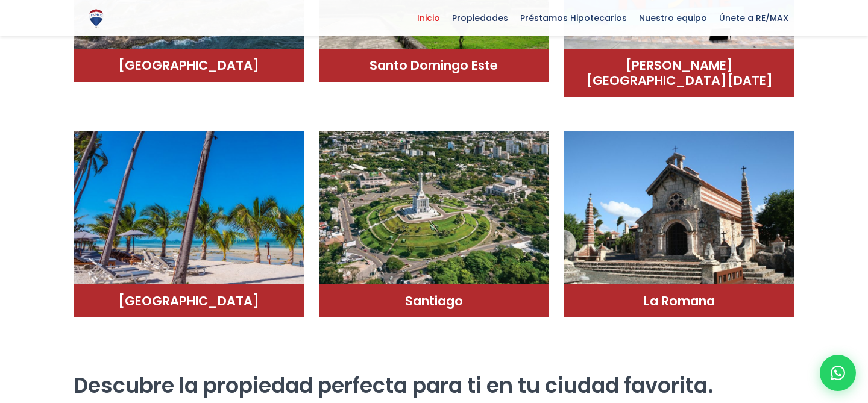
click at [340, 234] on img at bounding box center [434, 212] width 231 height 163
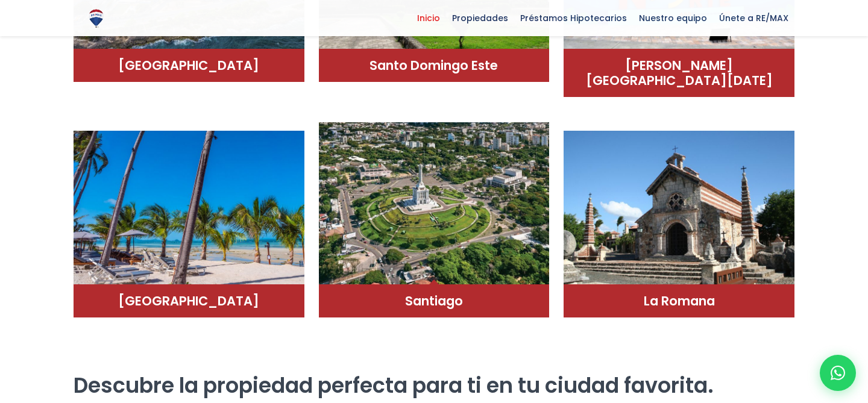
click at [387, 210] on img at bounding box center [434, 203] width 231 height 163
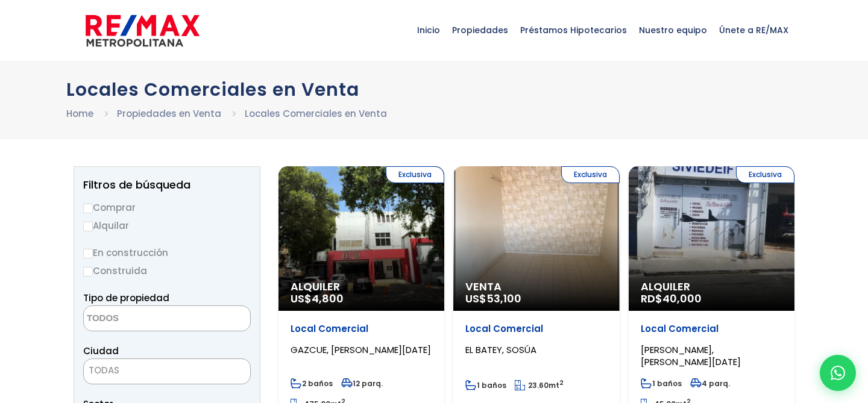
select select
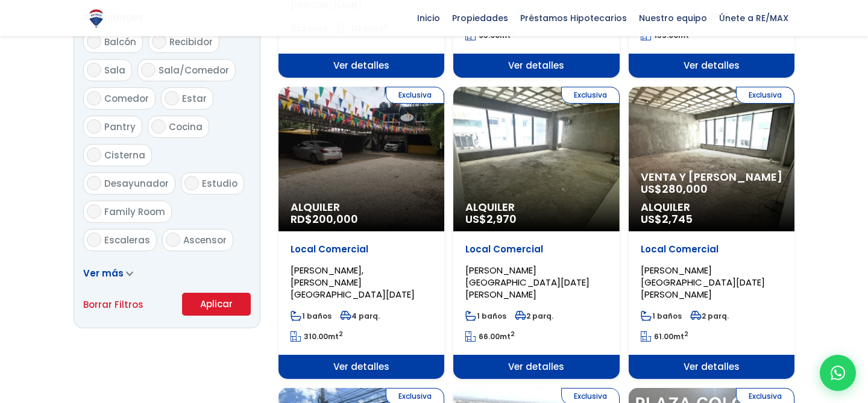
scroll to position [826, 0]
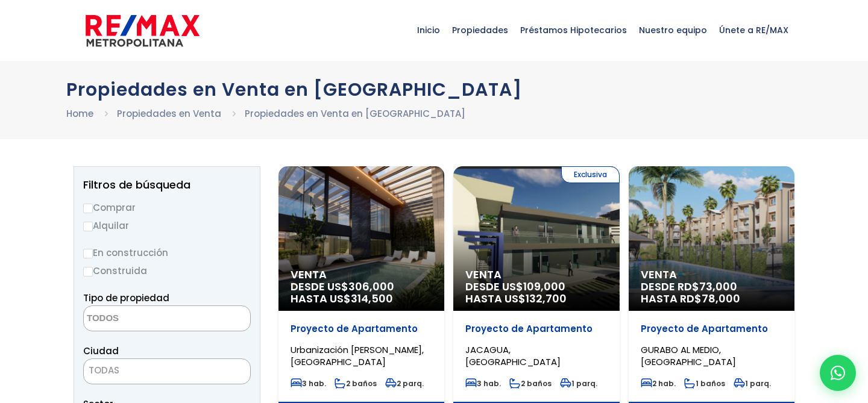
select select
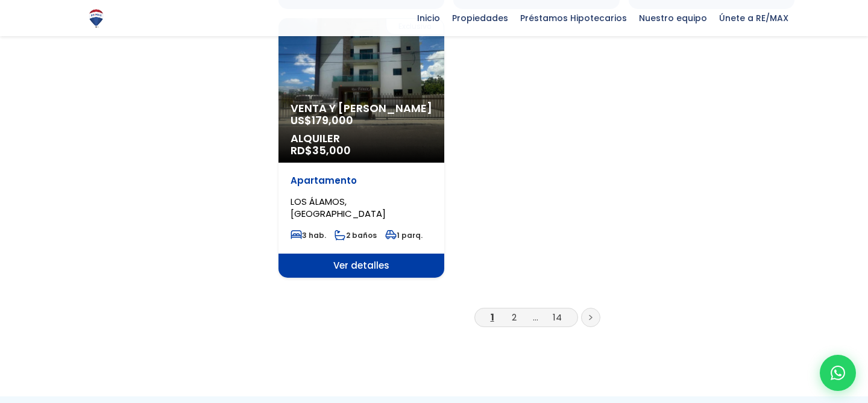
scroll to position [1496, 0]
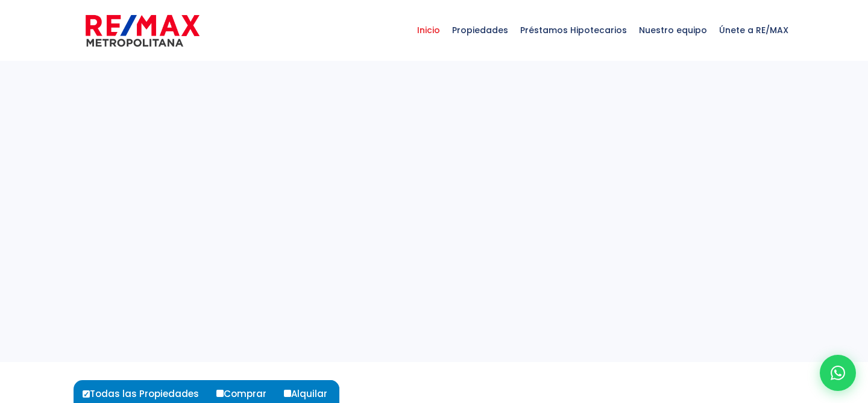
select select
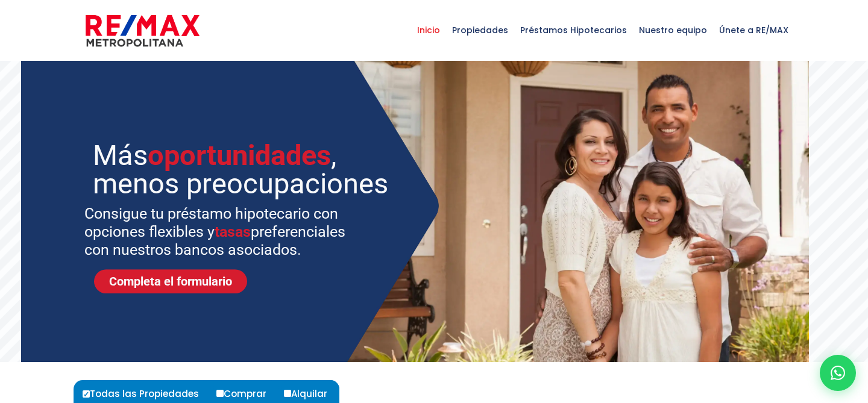
click at [154, 36] on img at bounding box center [143, 31] width 114 height 36
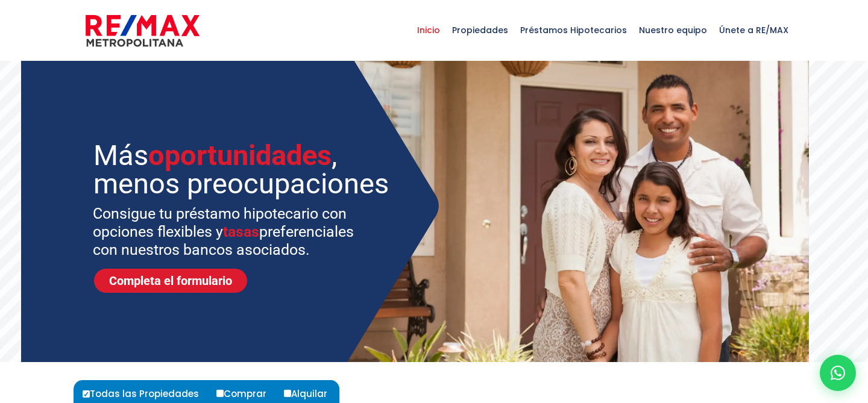
click at [154, 36] on img at bounding box center [143, 31] width 114 height 36
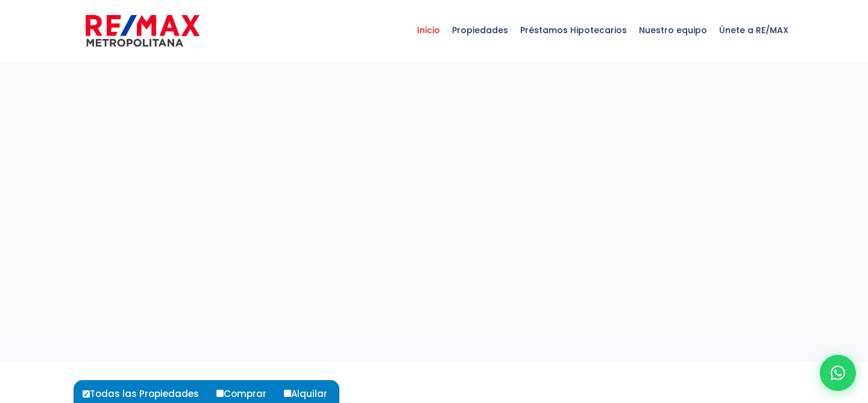
select select
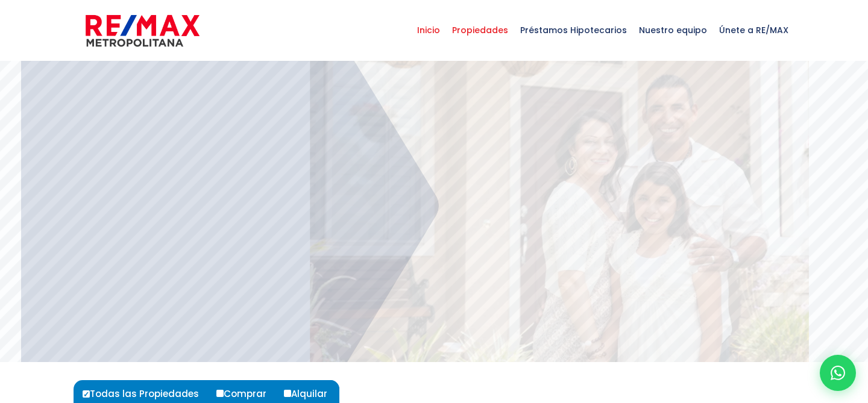
click at [478, 34] on span "Propiedades" at bounding box center [480, 30] width 68 height 36
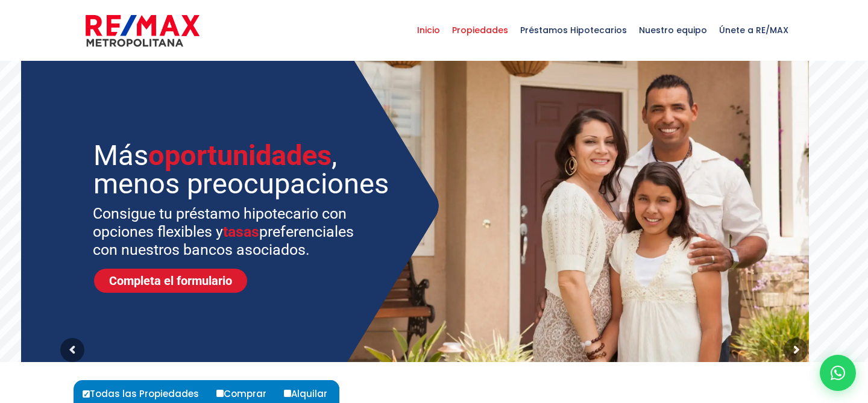
click at [481, 28] on span "Propiedades" at bounding box center [480, 30] width 68 height 36
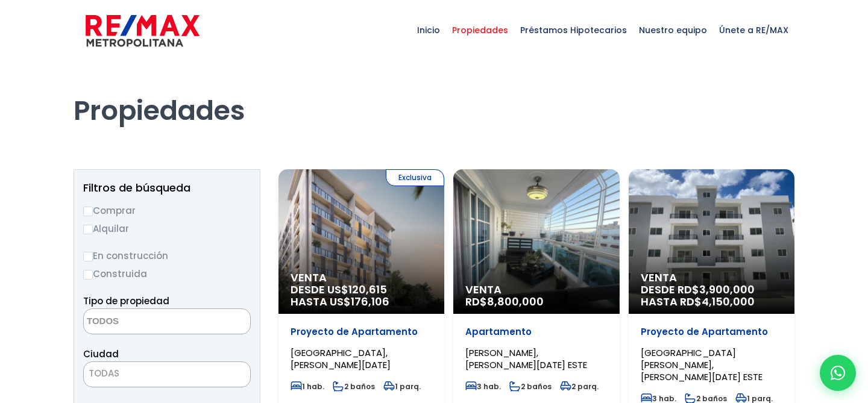
select select
click at [166, 34] on img at bounding box center [143, 31] width 114 height 36
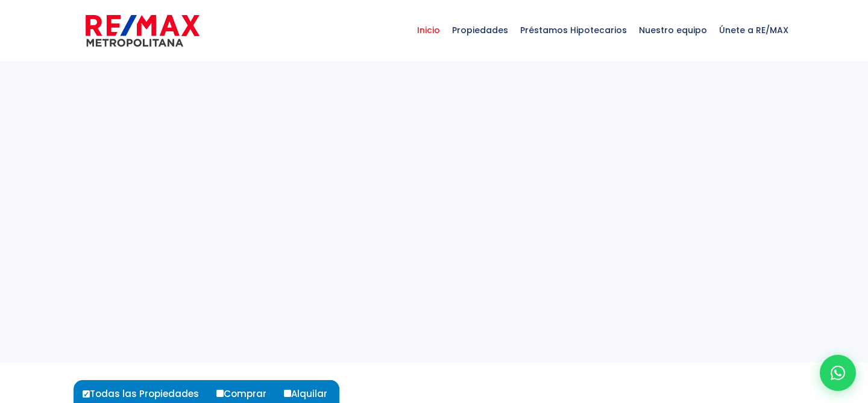
select select
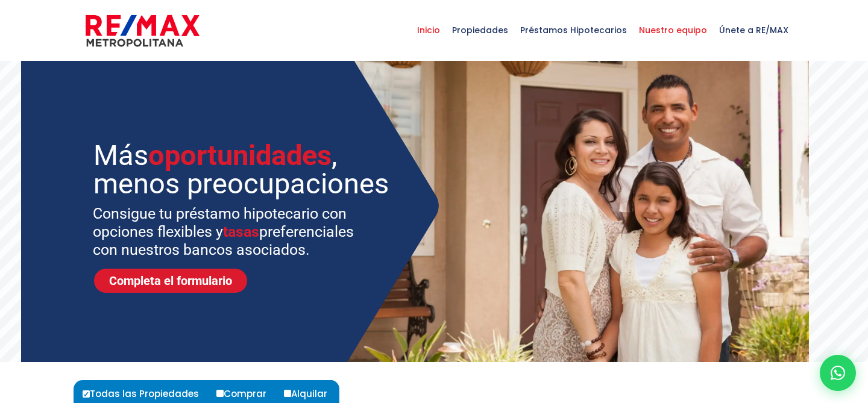
click at [672, 31] on span "Nuestro equipo" at bounding box center [673, 30] width 80 height 36
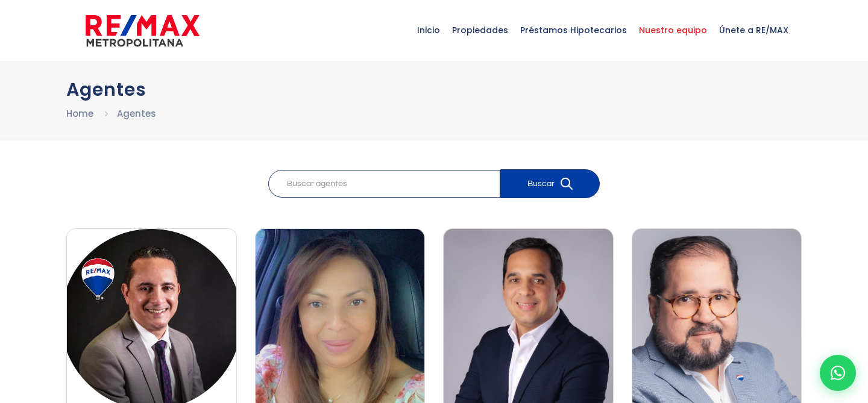
click at [174, 16] on img at bounding box center [143, 31] width 114 height 36
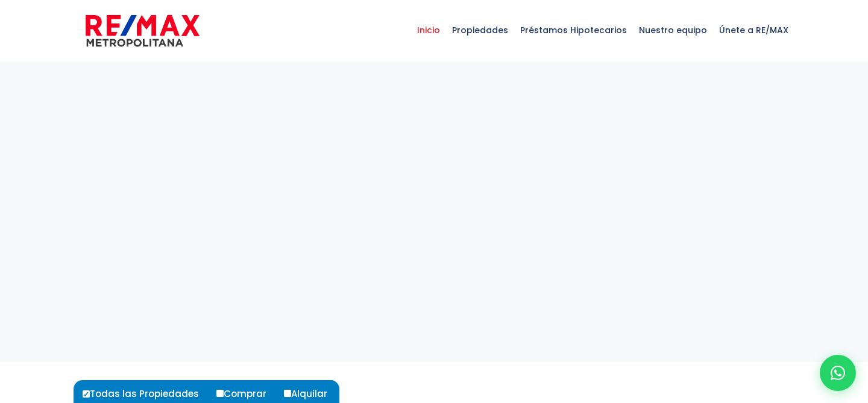
select select
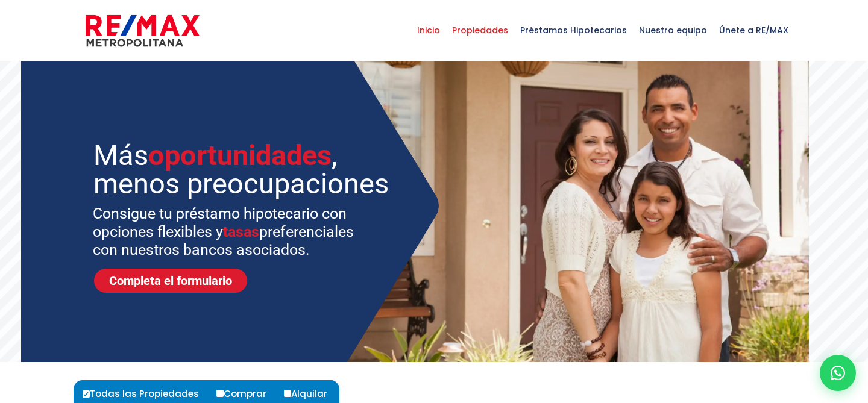
click at [480, 28] on span "Propiedades" at bounding box center [480, 30] width 68 height 36
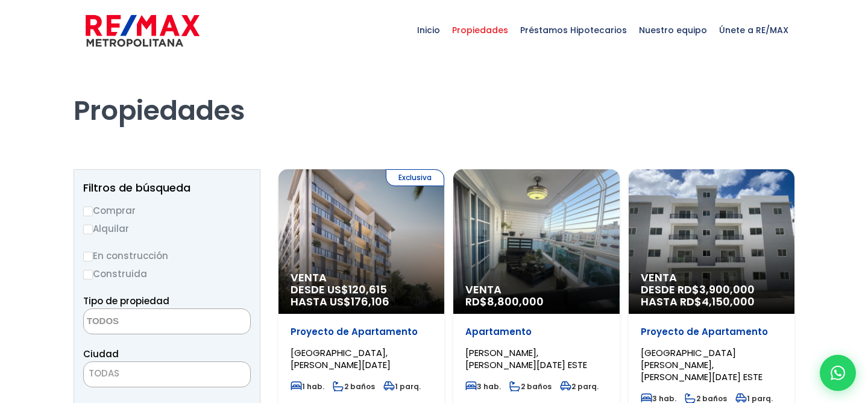
select select
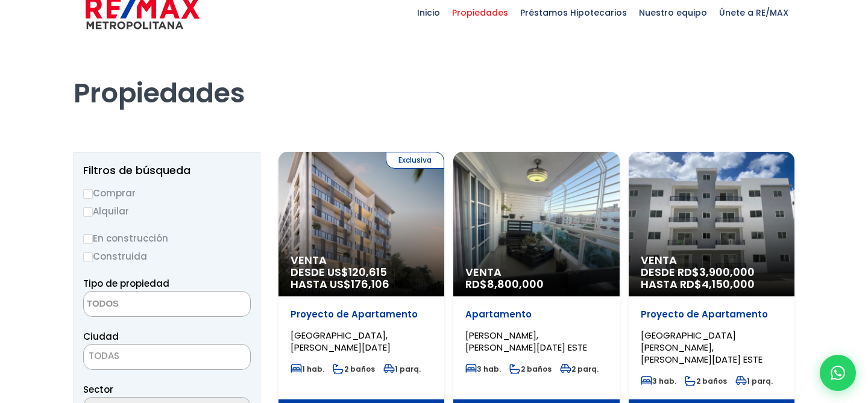
scroll to position [31, 0]
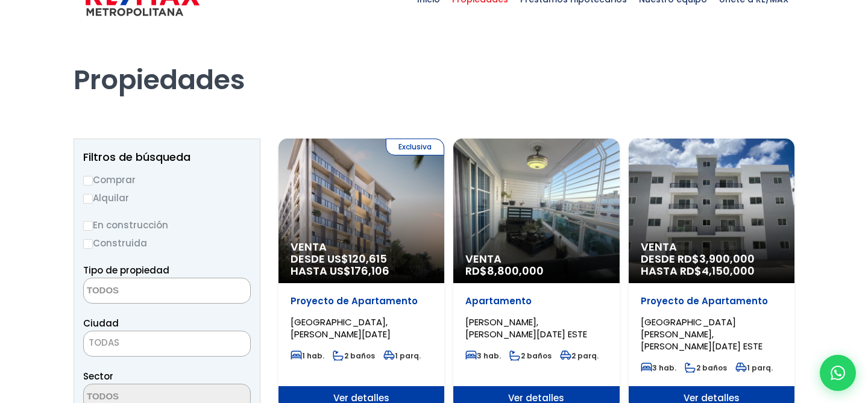
click at [444, 246] on div "Venta RD$ 8,800,000" at bounding box center [361, 211] width 166 height 145
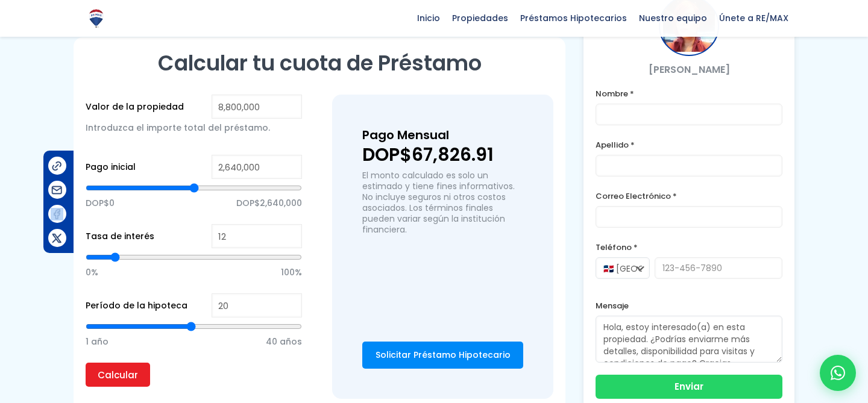
scroll to position [832, 0]
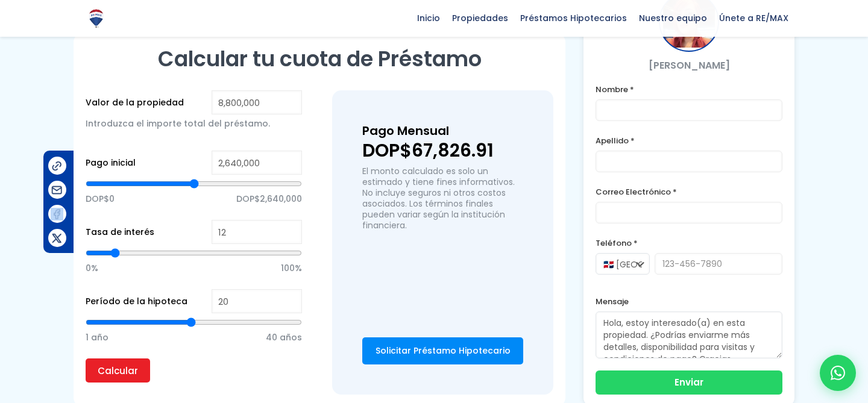
click at [425, 337] on link "Solicitar Préstamo Hipotecario" at bounding box center [442, 350] width 161 height 27
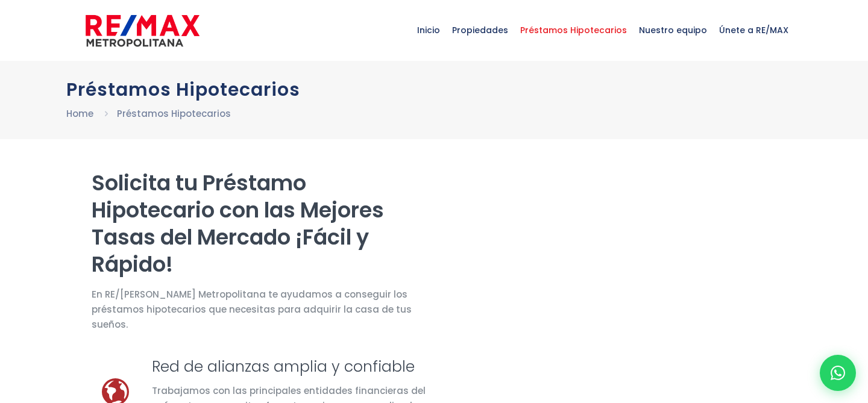
select select "DO"
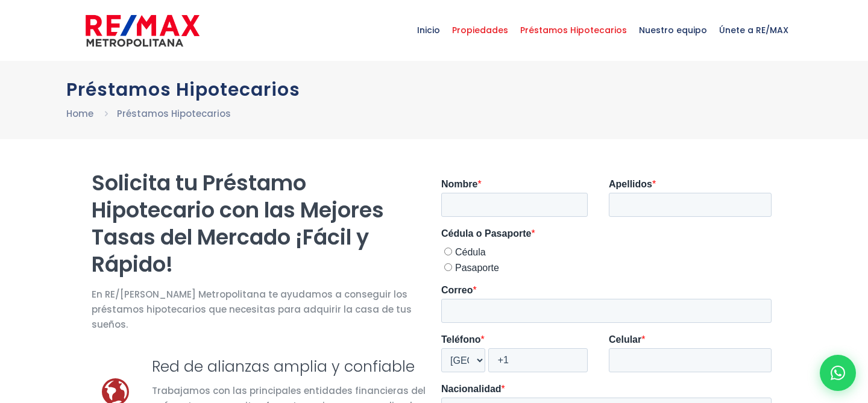
click at [497, 41] on span "Propiedades" at bounding box center [480, 30] width 68 height 36
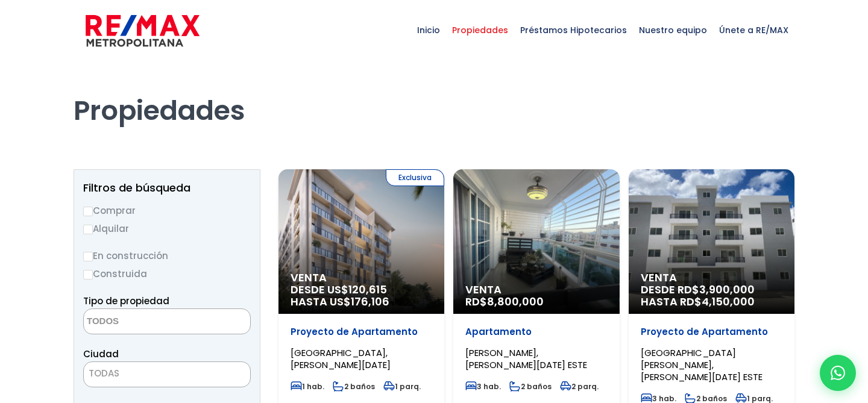
select select
click at [444, 190] on div "Venta RD$ 8,800,000" at bounding box center [361, 241] width 166 height 145
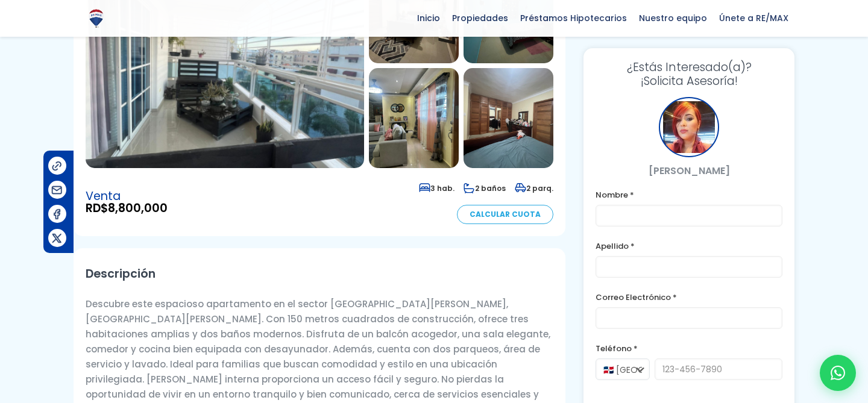
scroll to position [210, 0]
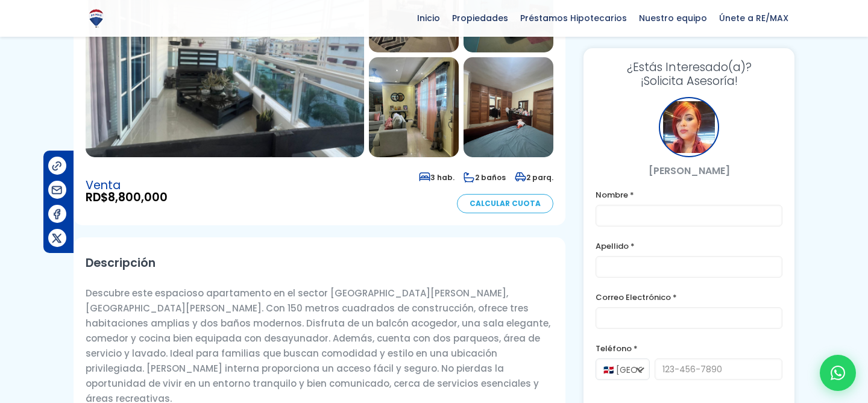
click at [500, 194] on link "Calcular Cuota" at bounding box center [505, 203] width 96 height 19
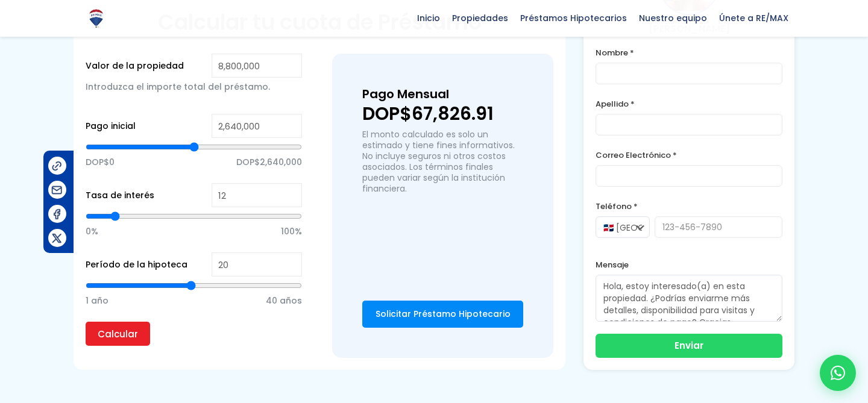
scroll to position [871, 0]
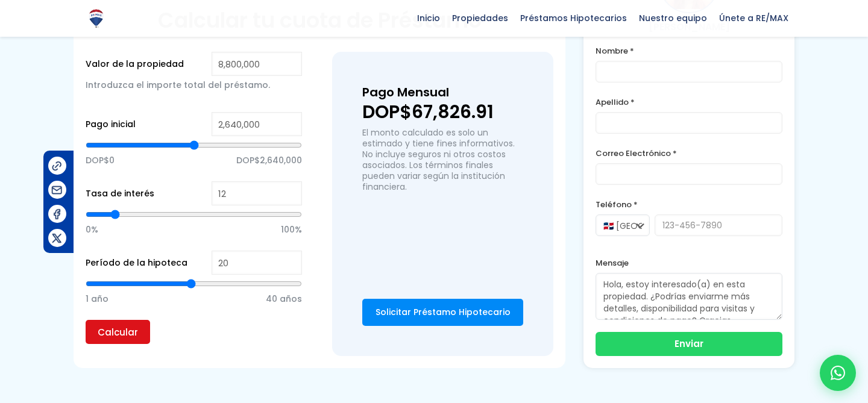
click at [130, 320] on input "Calcular" at bounding box center [118, 332] width 64 height 24
type input "21"
type input "22"
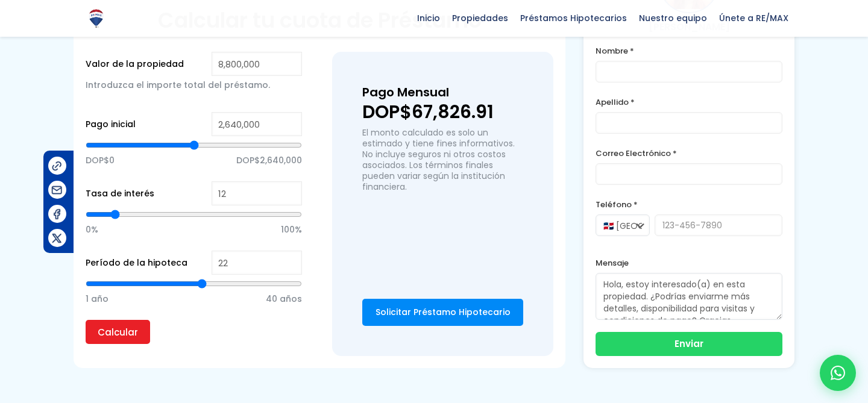
type input "23"
type input "24"
type input "25"
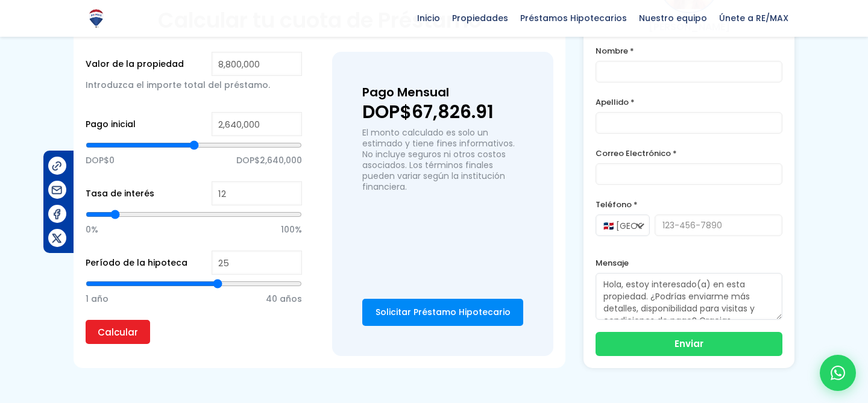
drag, startPoint x: 192, startPoint y: 242, endPoint x: 215, endPoint y: 242, distance: 22.9
type input "25"
click at [215, 278] on input "range" at bounding box center [194, 284] width 216 height 12
type input "13"
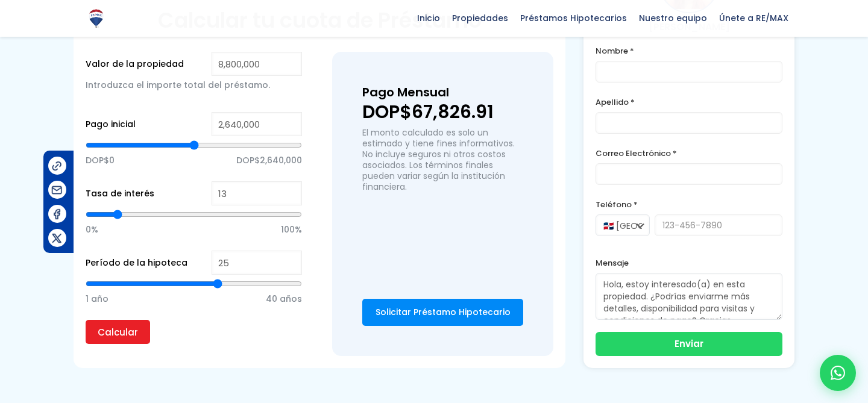
type input "16"
type input "20"
type input "24"
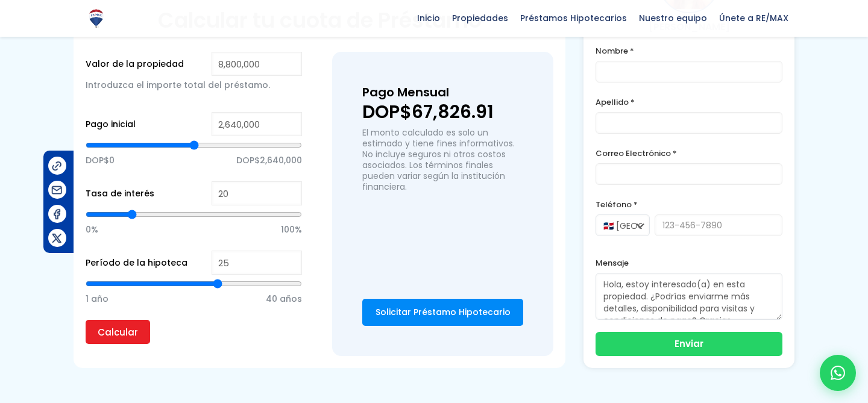
type input "24"
type input "28"
type input "32"
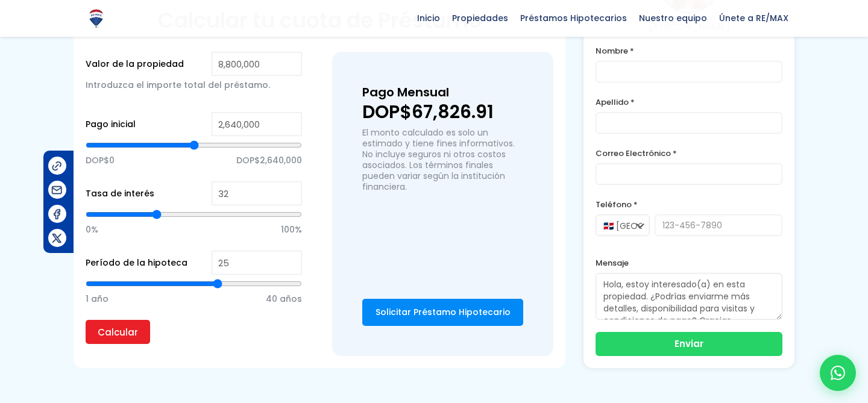
type input "35"
type input "37"
type input "38"
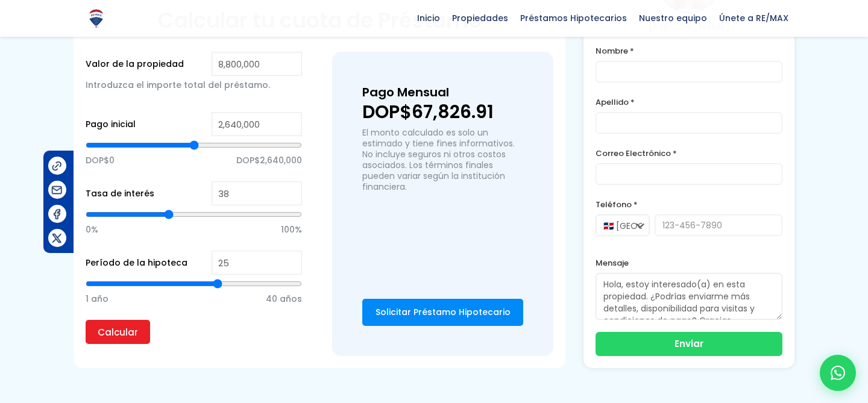
type input "38"
drag, startPoint x: 116, startPoint y: 172, endPoint x: 169, endPoint y: 172, distance: 53.0
click at [169, 208] on input "range" at bounding box center [194, 214] width 216 height 12
click at [111, 320] on input "Calcular" at bounding box center [118, 332] width 64 height 24
click at [409, 299] on link "Solicitar Préstamo Hipotecario" at bounding box center [442, 312] width 161 height 27
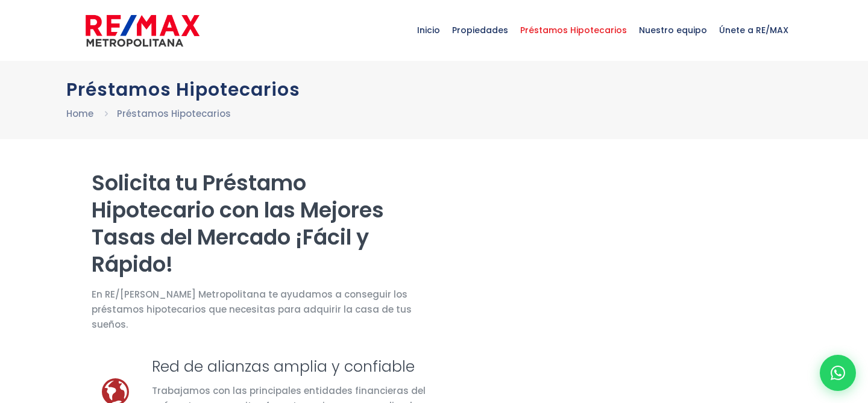
select select "DO"
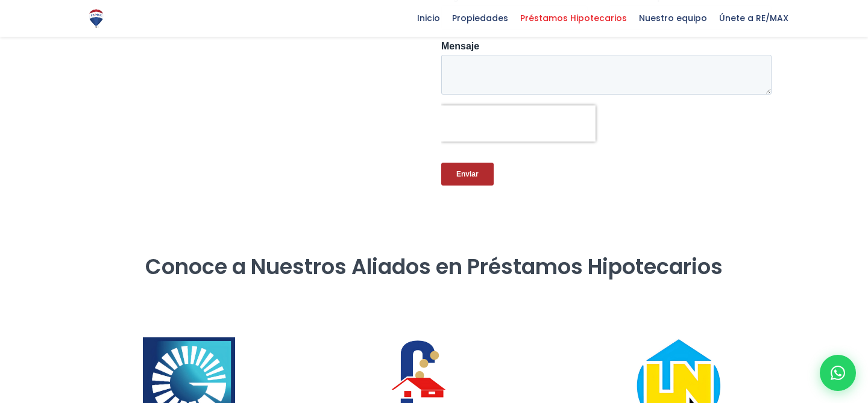
scroll to position [644, 0]
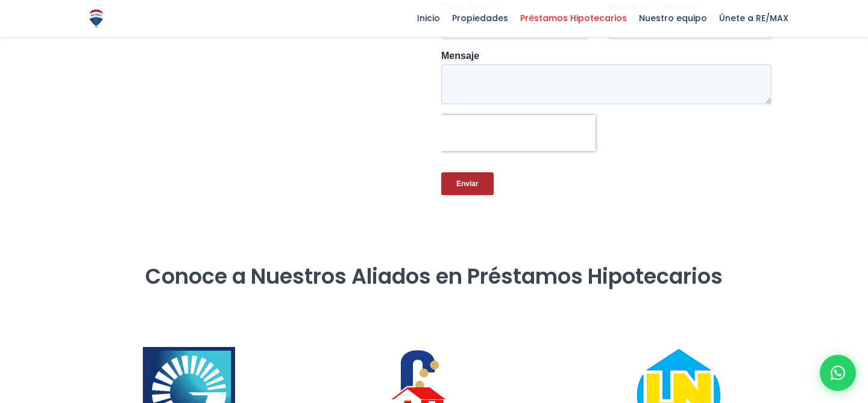
click at [470, 180] on input "Enviar" at bounding box center [467, 183] width 52 height 23
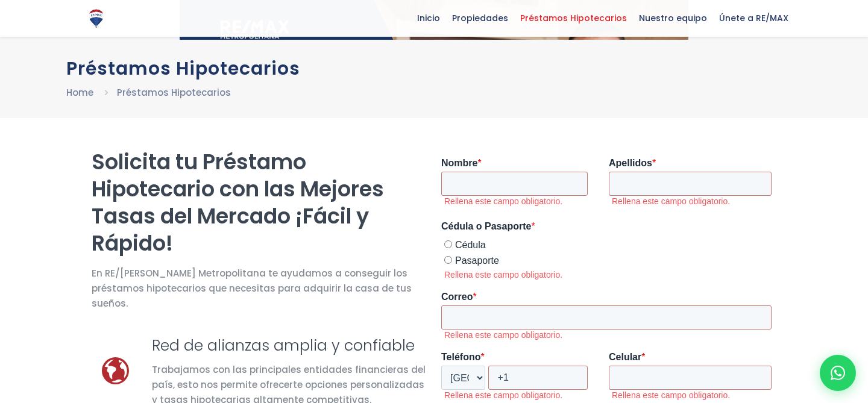
scroll to position [0, 0]
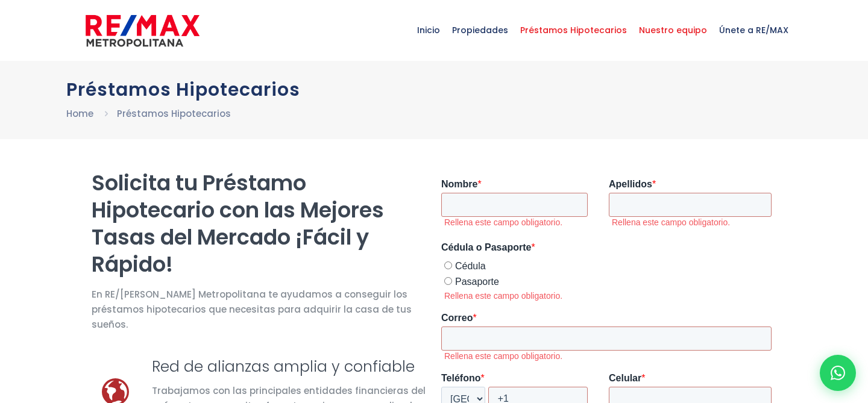
click at [655, 31] on span "Nuestro equipo" at bounding box center [673, 30] width 80 height 36
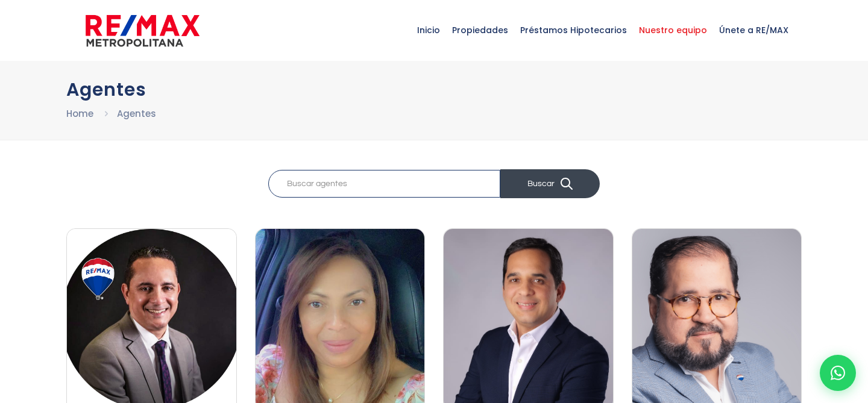
click at [528, 184] on button "Buscar" at bounding box center [549, 183] width 99 height 29
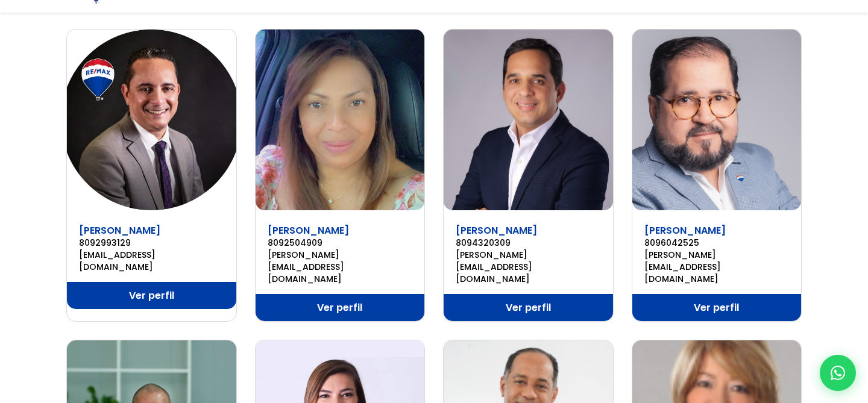
scroll to position [302, 0]
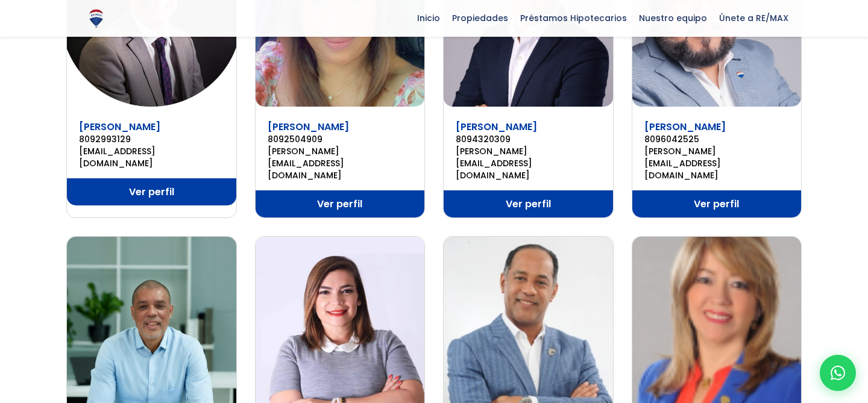
click at [370, 190] on link "Ver perfil" at bounding box center [339, 203] width 169 height 27
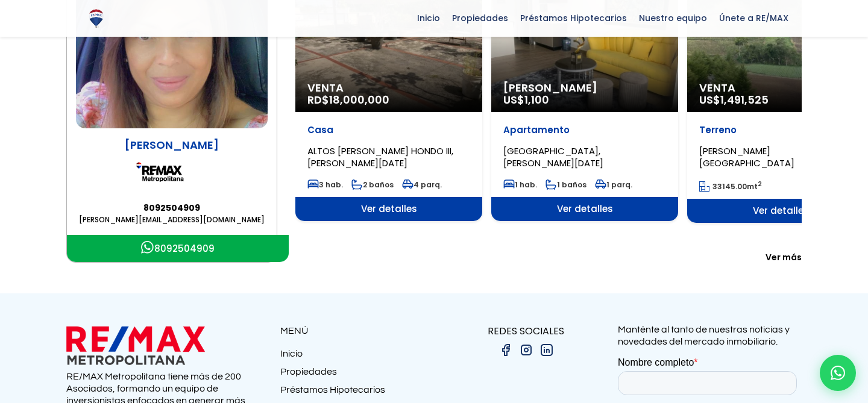
scroll to position [202, 0]
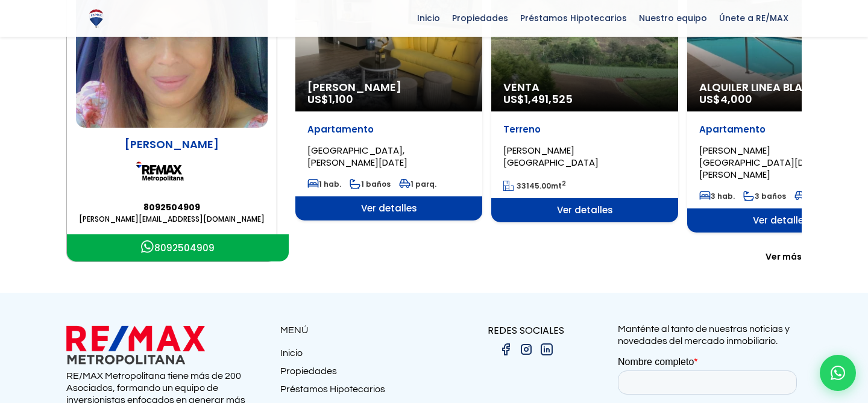
click at [795, 251] on span "Ver más" at bounding box center [783, 257] width 36 height 12
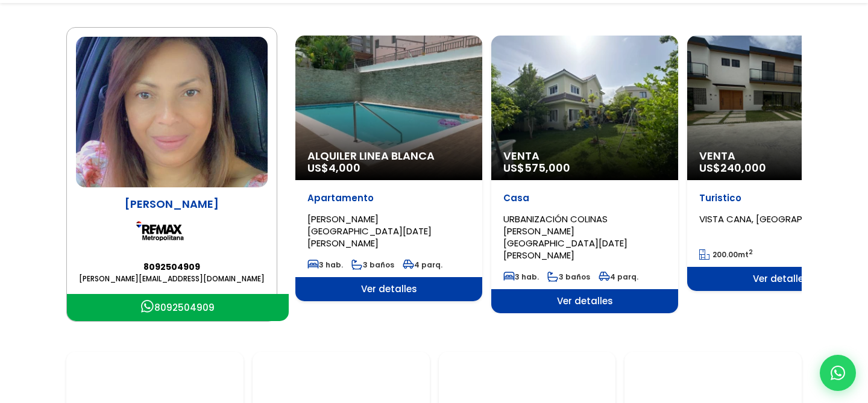
scroll to position [156, 0]
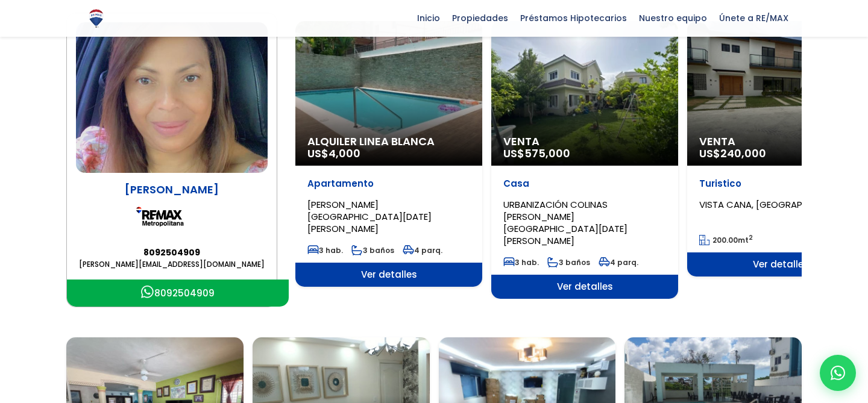
click at [416, 286] on span "Ver detalles" at bounding box center [388, 275] width 187 height 24
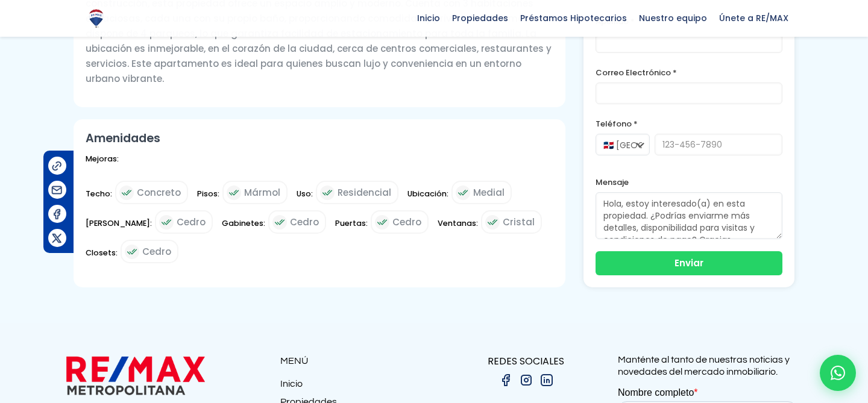
scroll to position [63, 0]
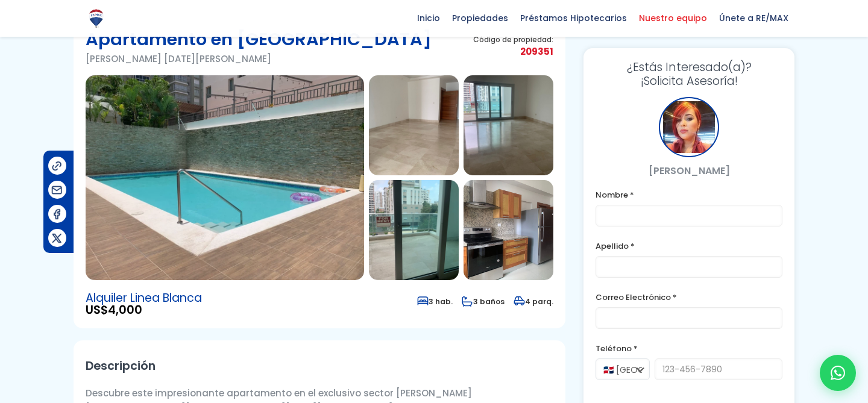
click at [659, 11] on span "Nuestro equipo" at bounding box center [673, 18] width 80 height 18
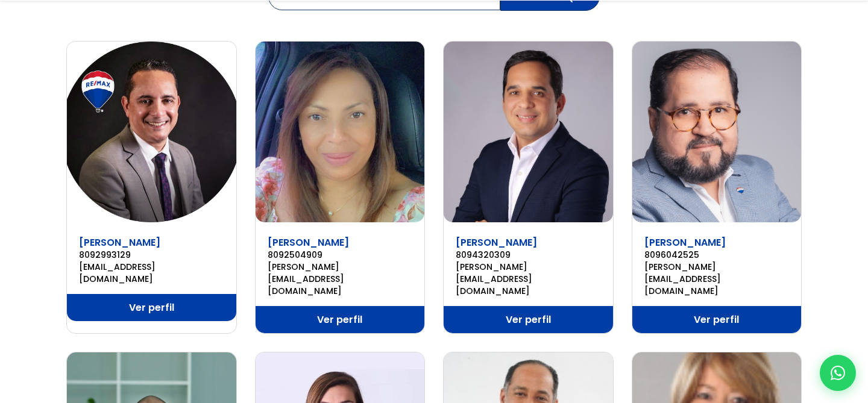
scroll to position [233, 0]
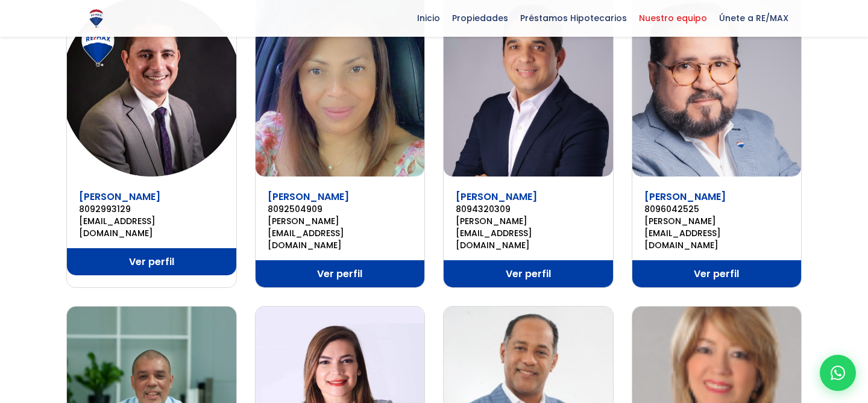
click at [339, 260] on link "Ver perfil" at bounding box center [339, 273] width 169 height 27
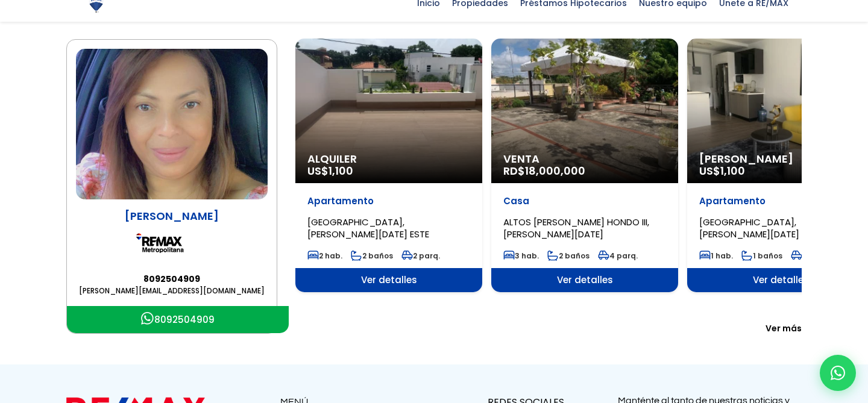
scroll to position [168, 0]
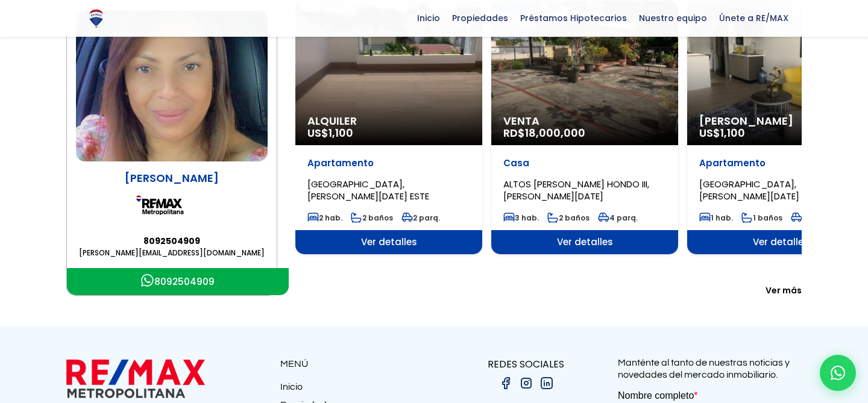
click at [201, 284] on link "8092504909" at bounding box center [178, 281] width 222 height 27
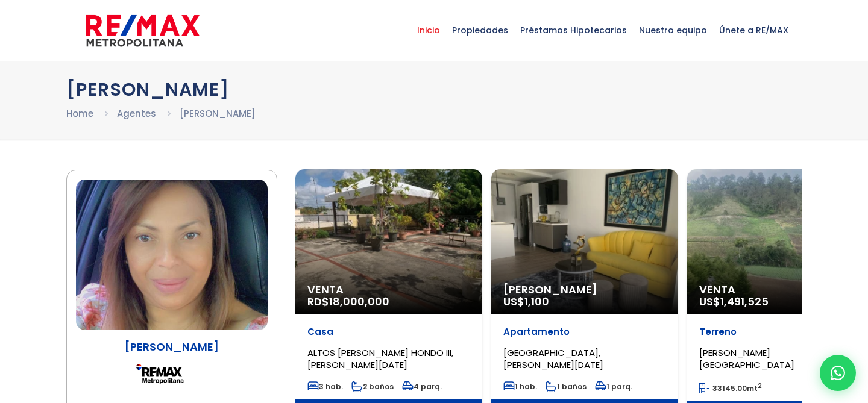
click at [439, 24] on span "Inicio" at bounding box center [428, 30] width 35 height 36
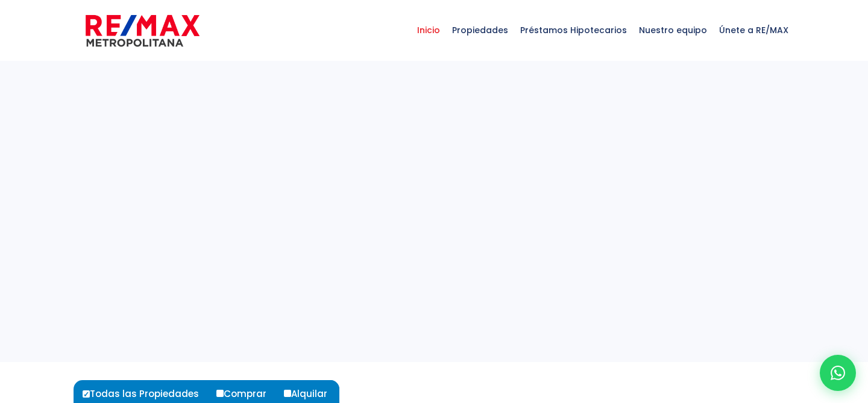
select select
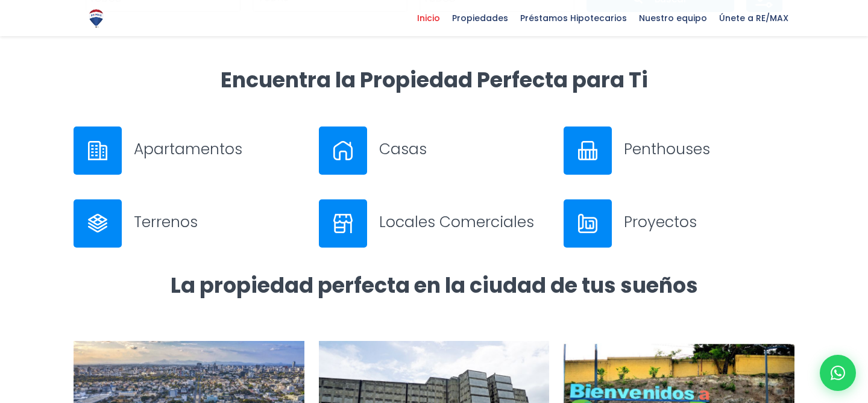
scroll to position [501, 0]
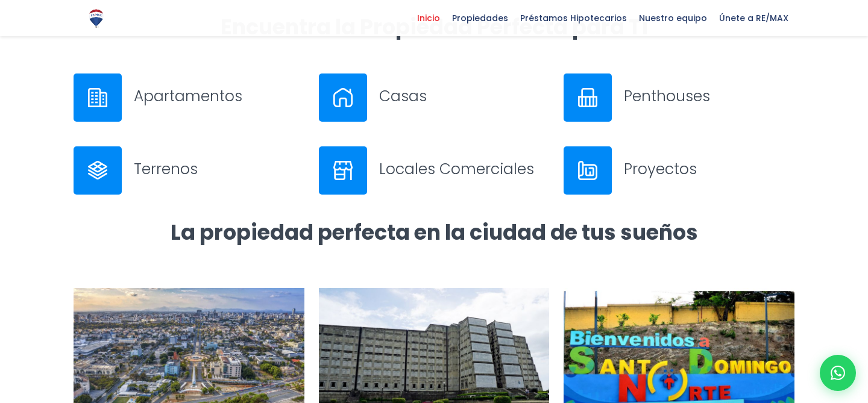
click at [595, 180] on img at bounding box center [587, 170] width 19 height 19
click at [588, 190] on div at bounding box center [587, 170] width 48 height 48
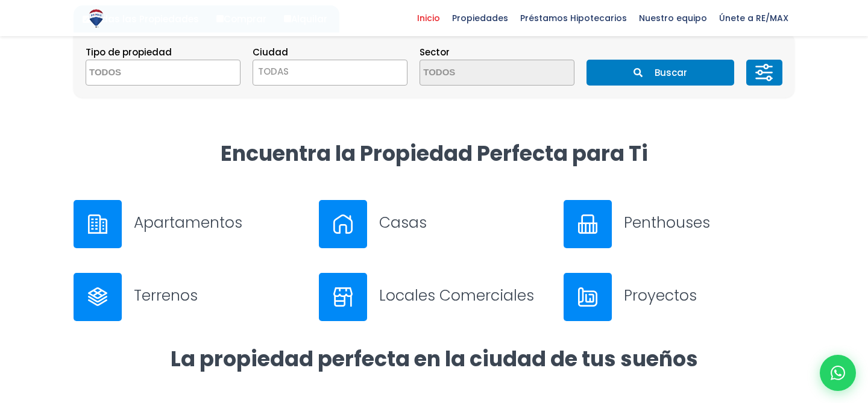
scroll to position [371, 0]
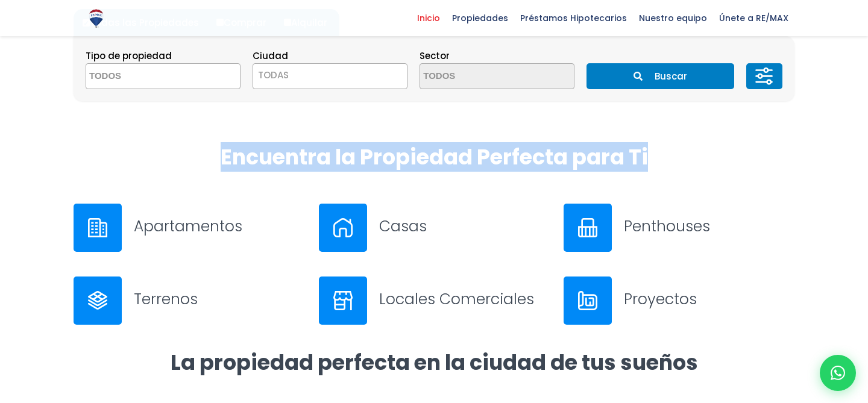
drag, startPoint x: 215, startPoint y: 154, endPoint x: 692, endPoint y: 154, distance: 477.2
click at [692, 154] on h2 "Encuentra la Propiedad Perfecta para Ti" at bounding box center [434, 156] width 721 height 27
copy strong "Encuentra la Propiedad Perfecta para Ti"
click at [620, 304] on div "Proyectos" at bounding box center [678, 301] width 231 height 48
click at [619, 228] on div "Penthouses" at bounding box center [678, 228] width 231 height 48
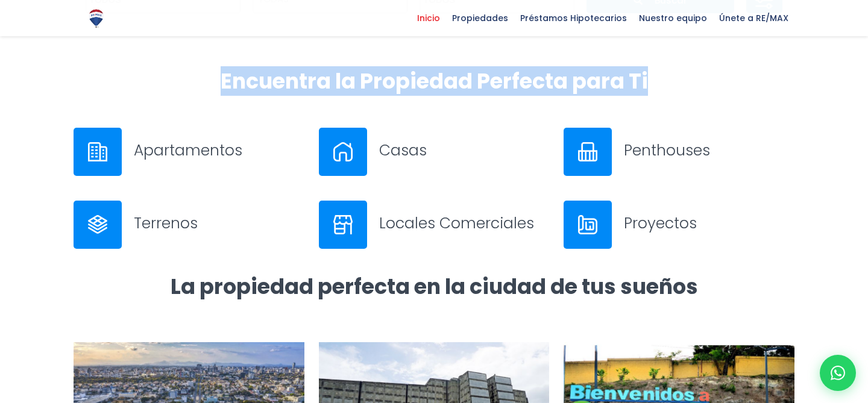
scroll to position [447, 0]
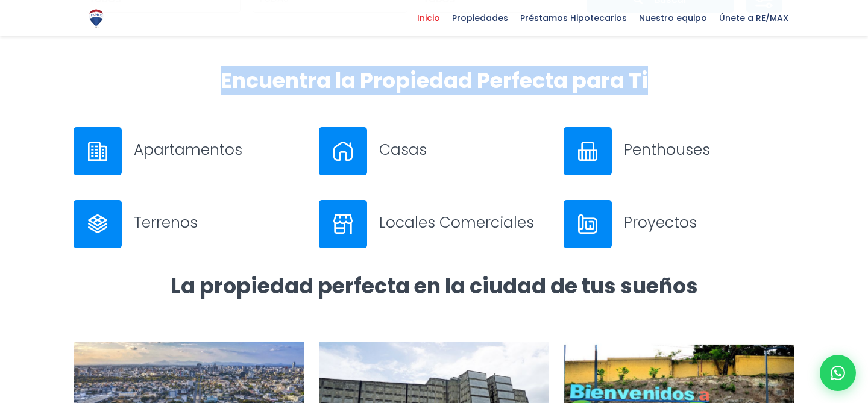
click at [313, 240] on div "Locales Comerciales" at bounding box center [434, 236] width 245 height 72
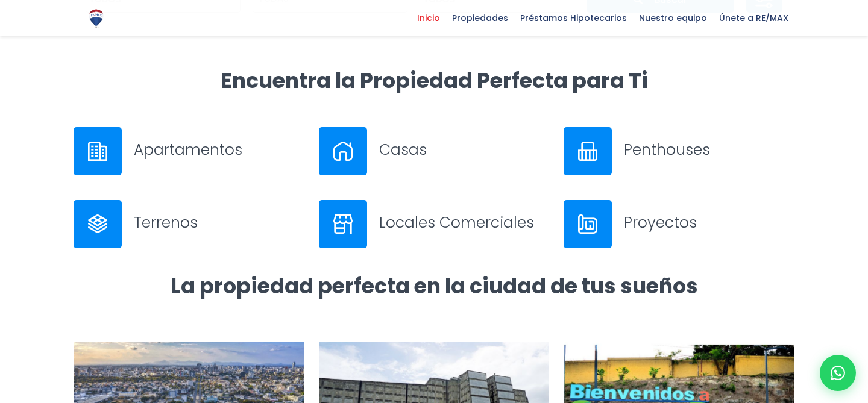
click at [147, 222] on h3 "Terrenos" at bounding box center [219, 222] width 171 height 21
click at [428, 211] on div "Locales Comerciales" at bounding box center [434, 224] width 231 height 48
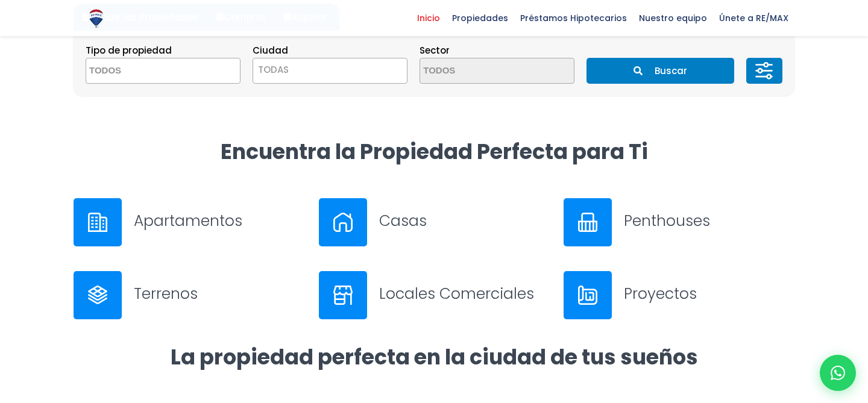
scroll to position [366, 0]
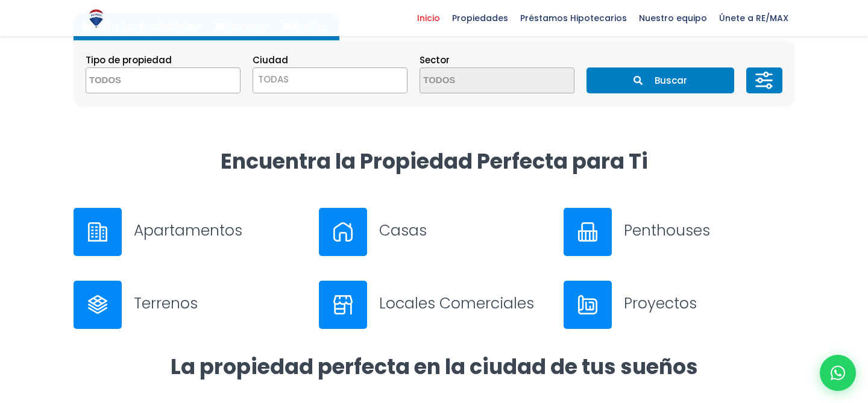
click at [163, 236] on h3 "Apartamentos" at bounding box center [219, 230] width 171 height 21
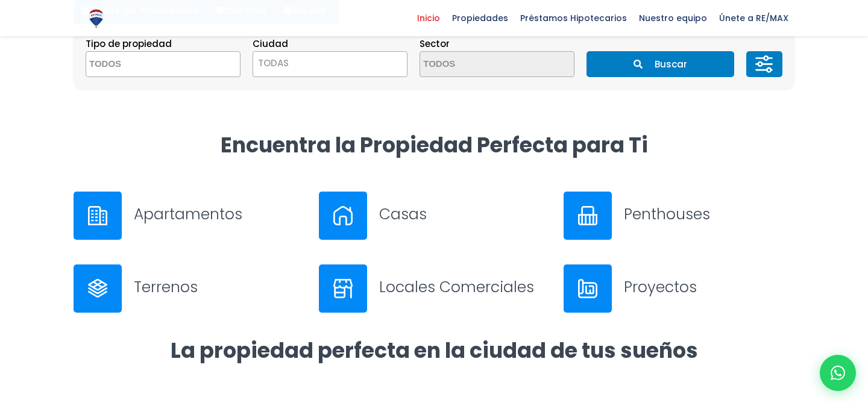
scroll to position [386, 0]
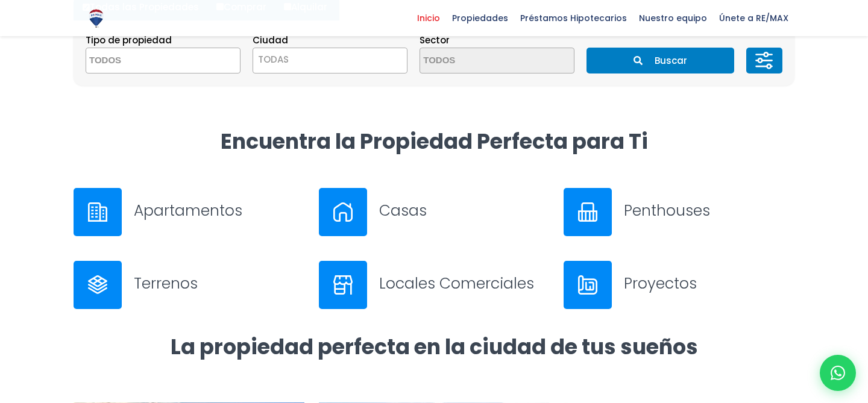
click at [400, 202] on h3 "Casas" at bounding box center [464, 210] width 171 height 21
click at [454, 181] on div "Encuentra la Propiedad Perfecta para Ti" at bounding box center [433, 158] width 735 height 60
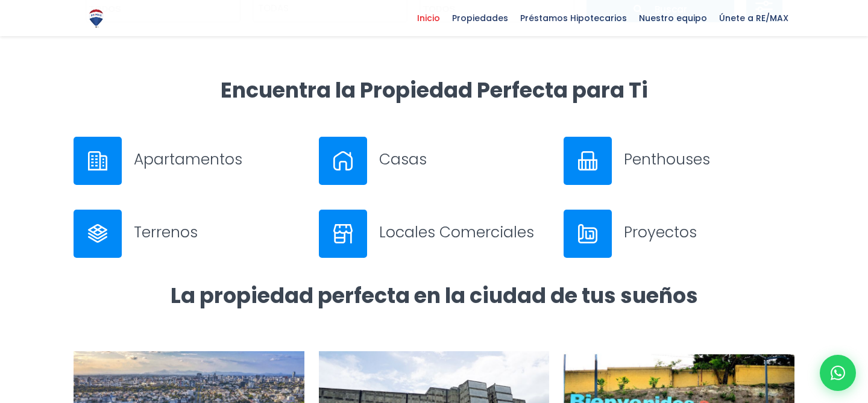
scroll to position [437, 0]
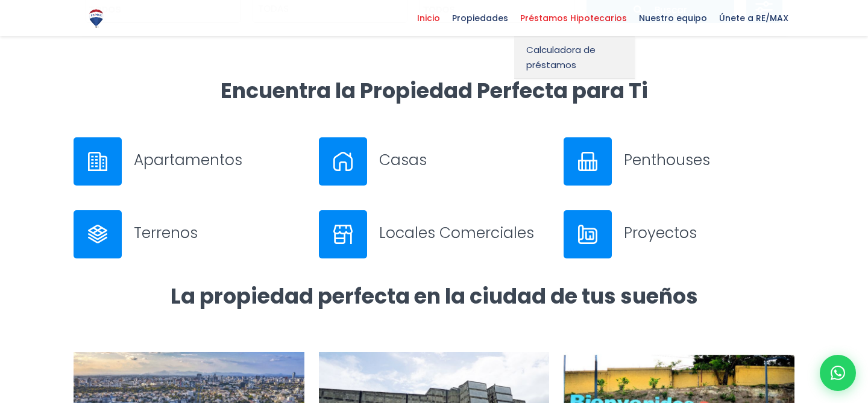
click at [527, 11] on span "Préstamos Hipotecarios" at bounding box center [573, 18] width 119 height 18
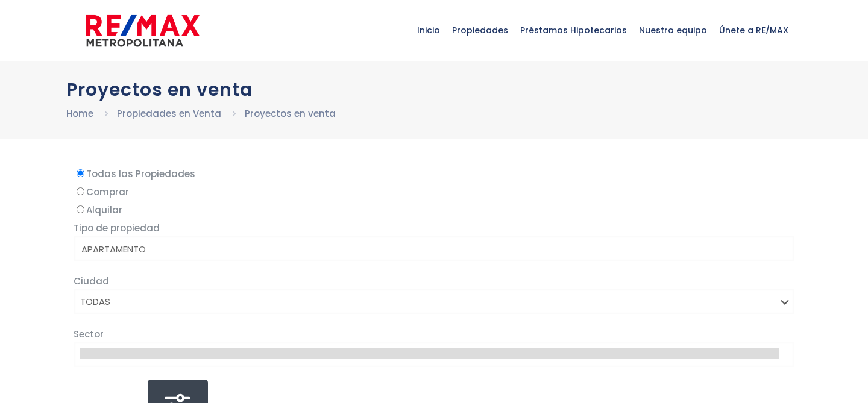
select select
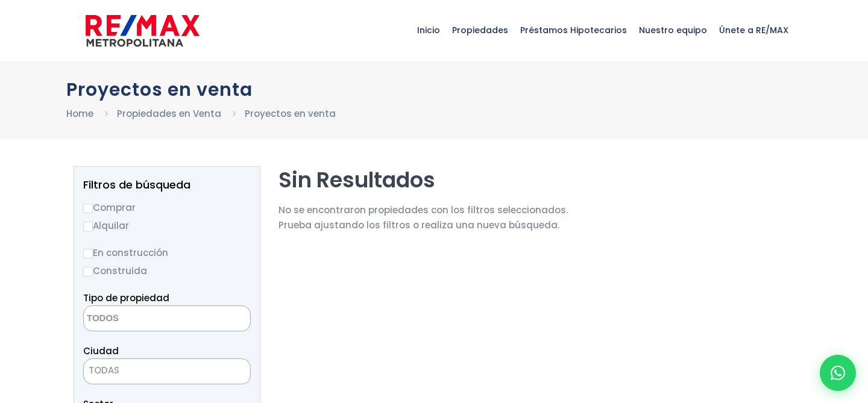
select select
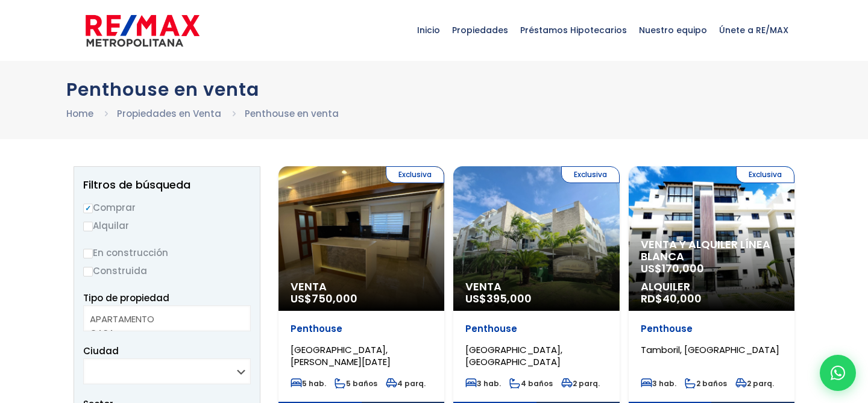
select select
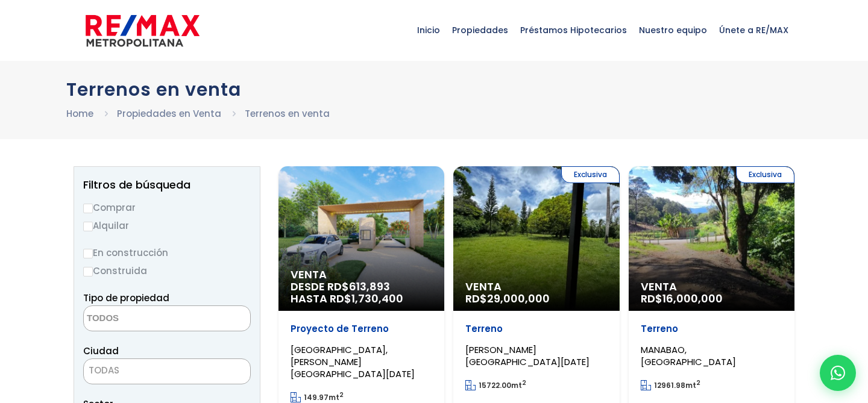
select select
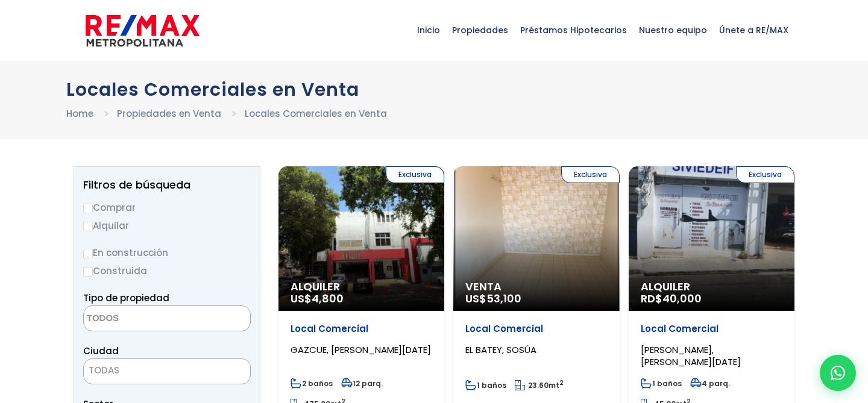
select select
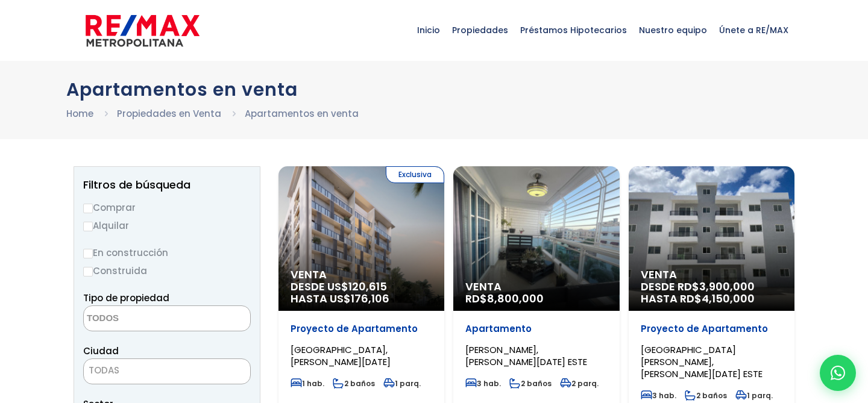
select select
click at [150, 27] on img at bounding box center [143, 31] width 114 height 36
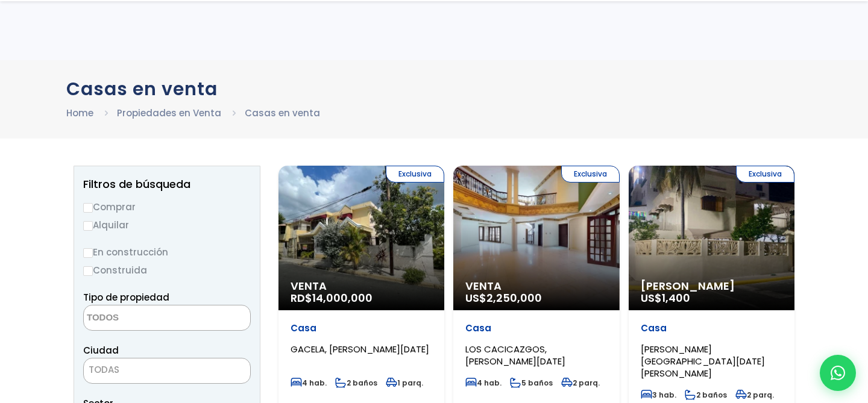
select select
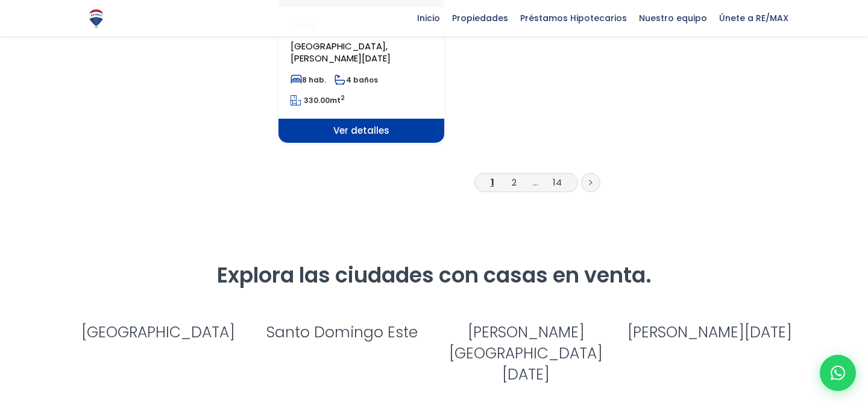
scroll to position [1689, 0]
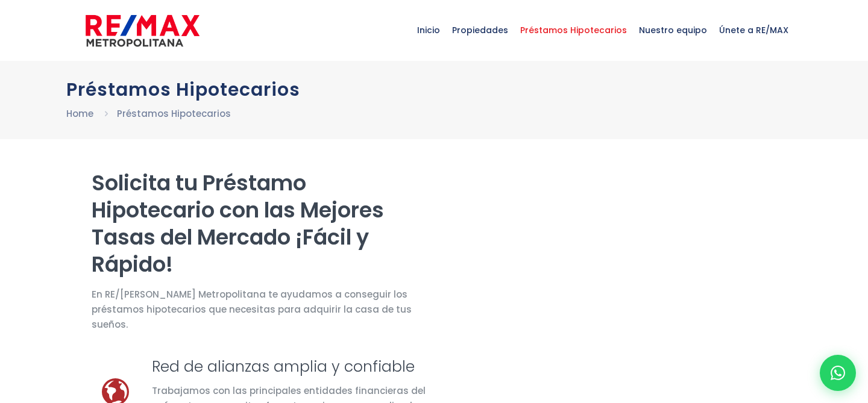
select select "DO"
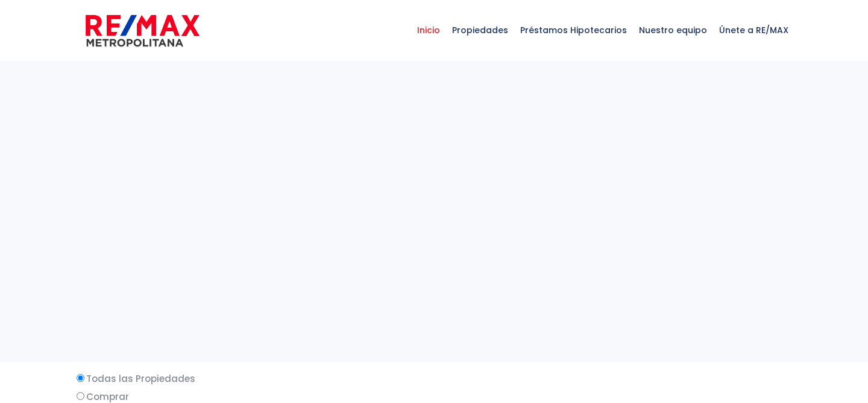
select select
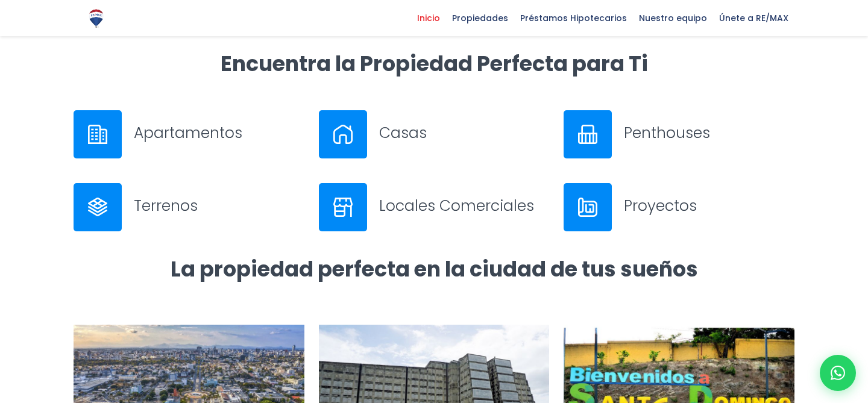
scroll to position [363, 0]
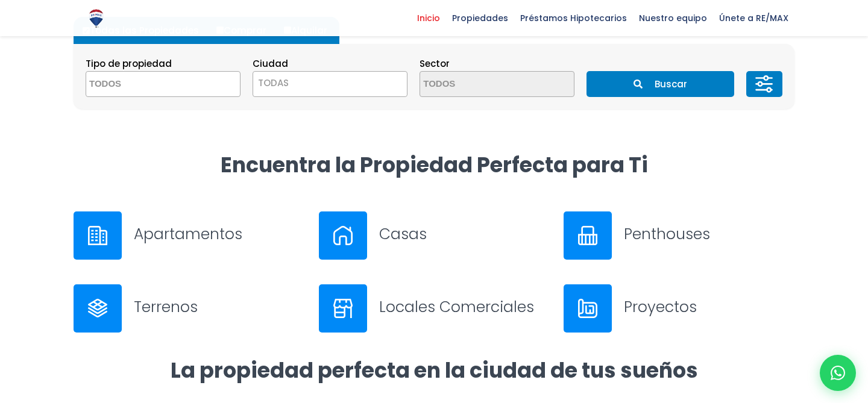
click at [354, 236] on div at bounding box center [343, 236] width 48 height 48
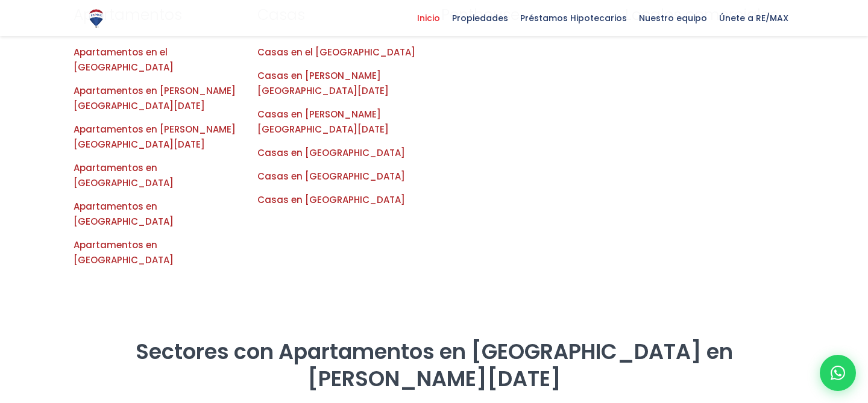
scroll to position [1376, 0]
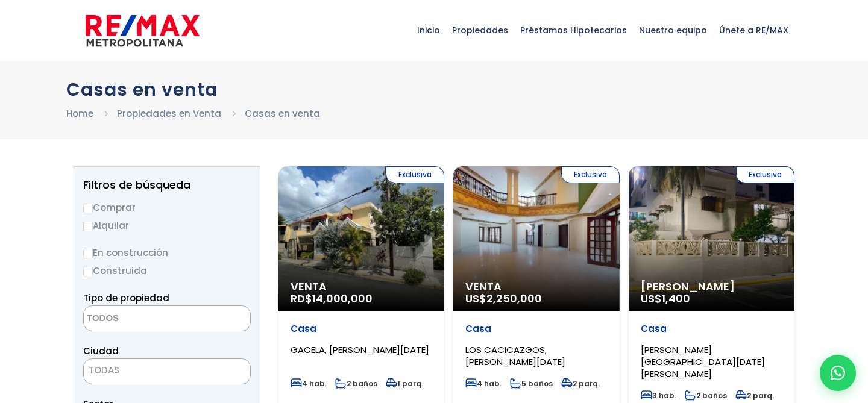
select select
click at [353, 234] on div "Exclusiva Venta RD$ 14,000,000" at bounding box center [361, 238] width 166 height 145
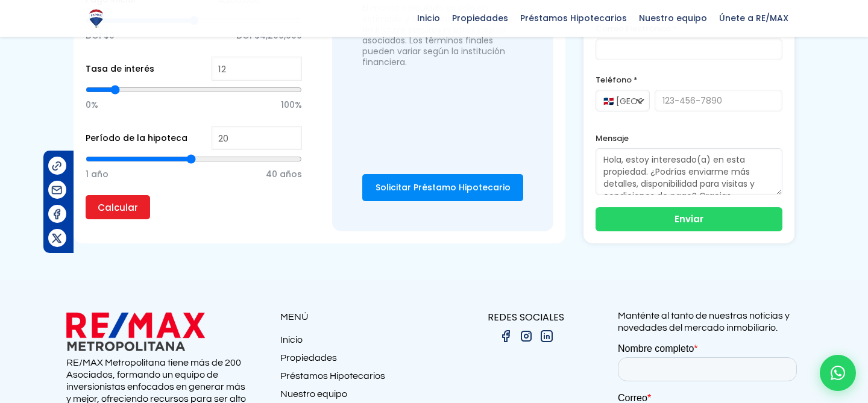
scroll to position [1204, 0]
